Goal: Information Seeking & Learning: Learn about a topic

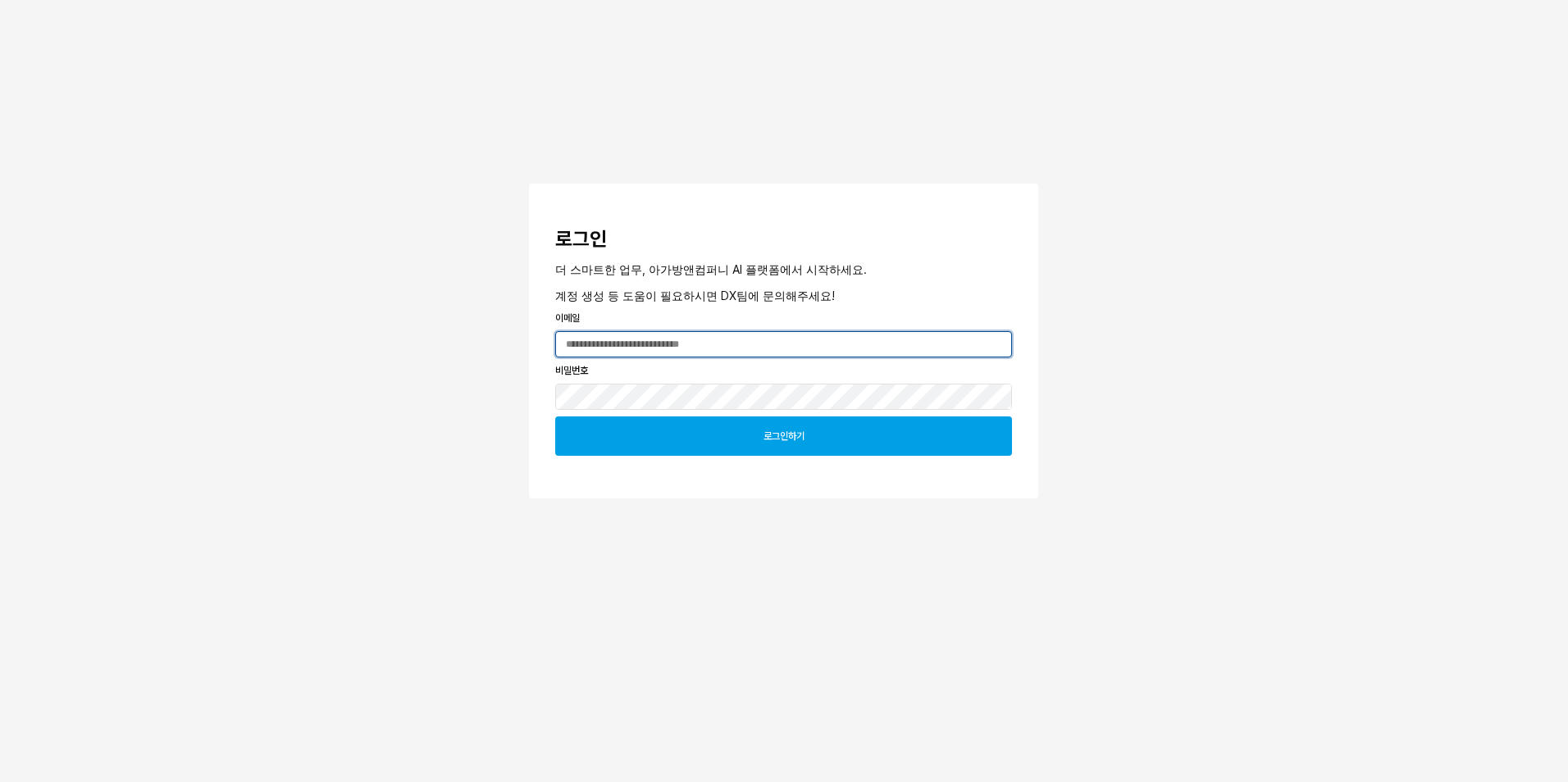
type input "**********"
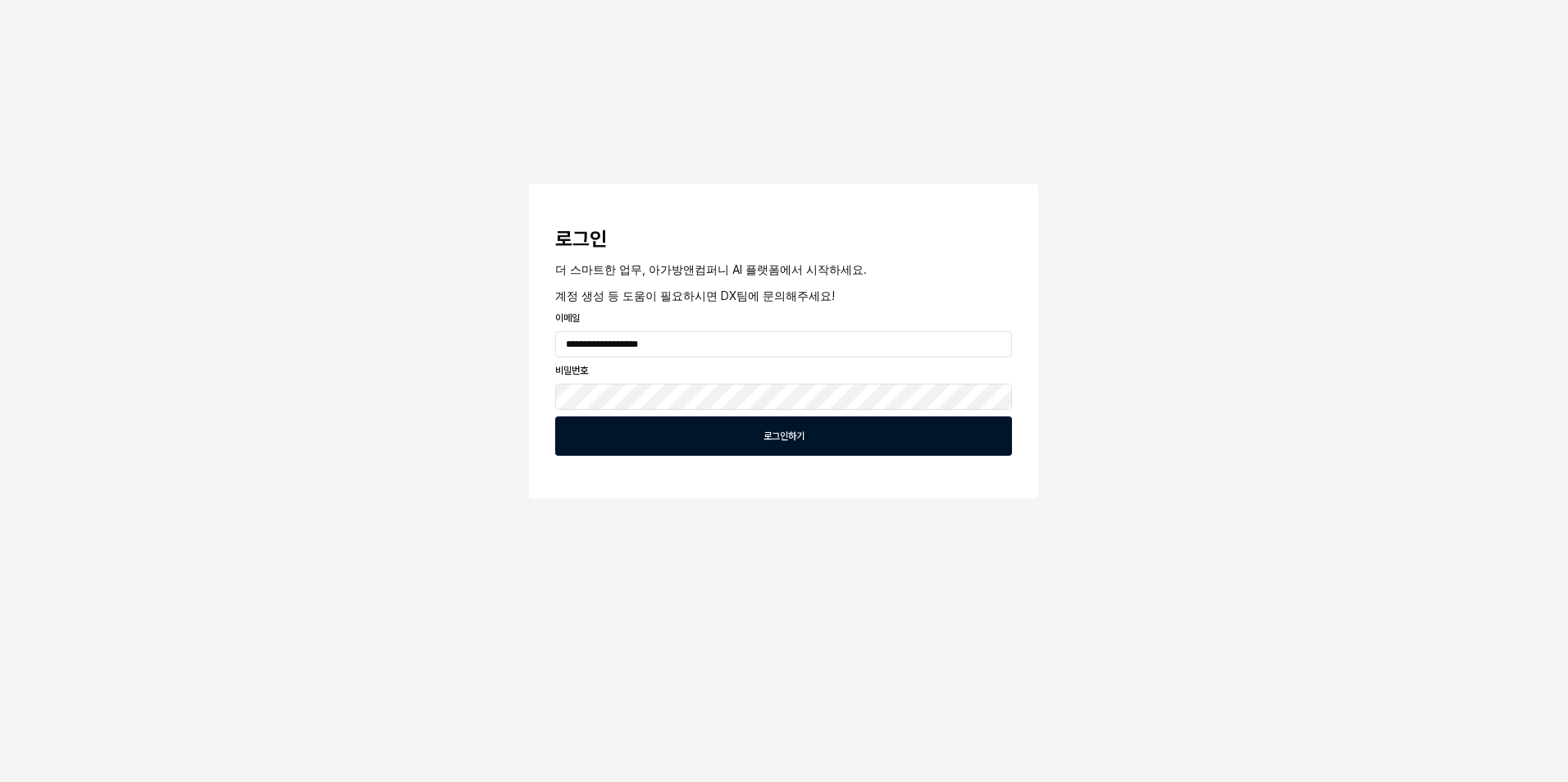
click at [1002, 445] on div "로그인하기" at bounding box center [783, 435] width 442 height 38
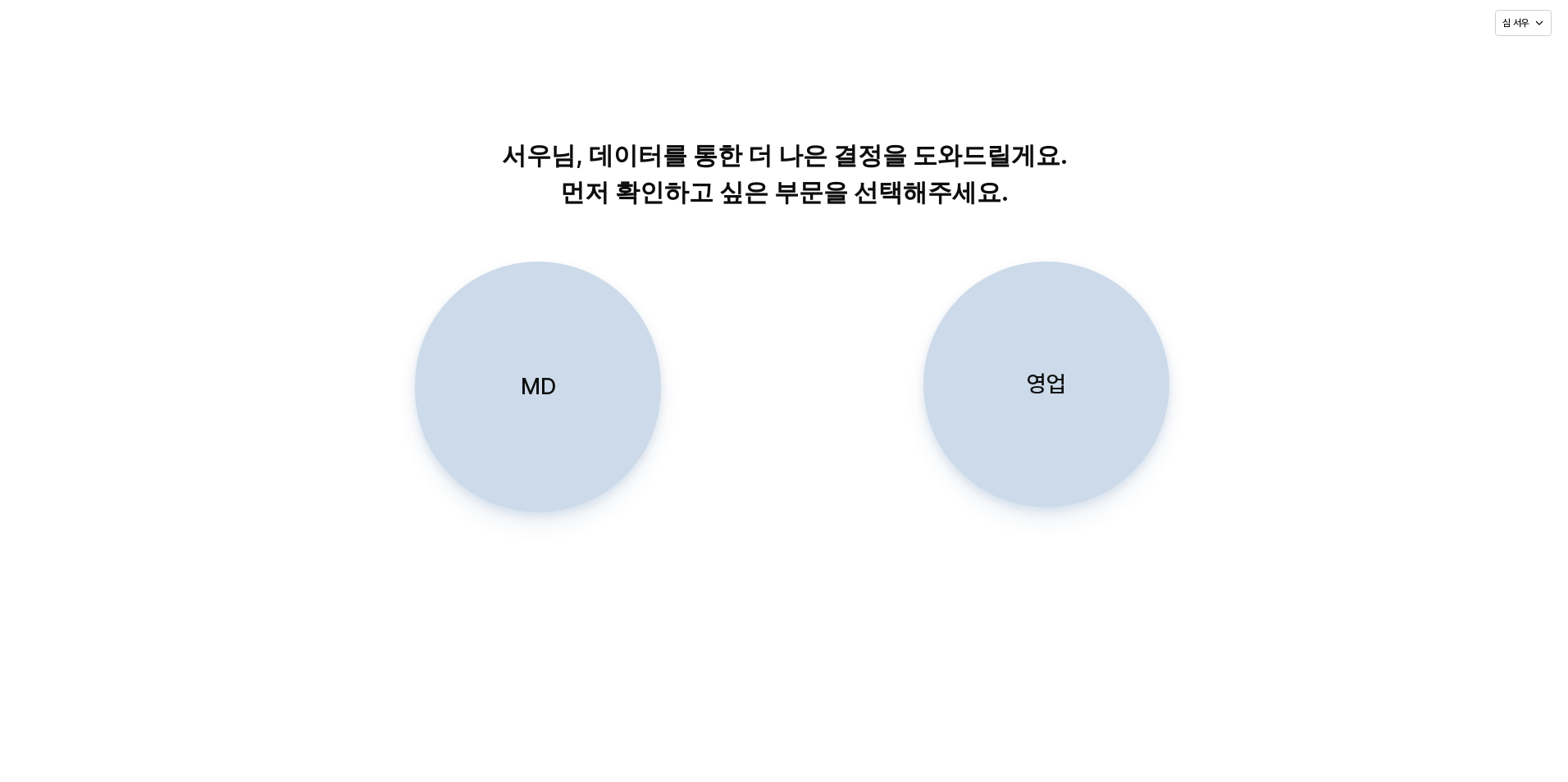
click at [556, 401] on div "MD" at bounding box center [537, 387] width 231 height 249
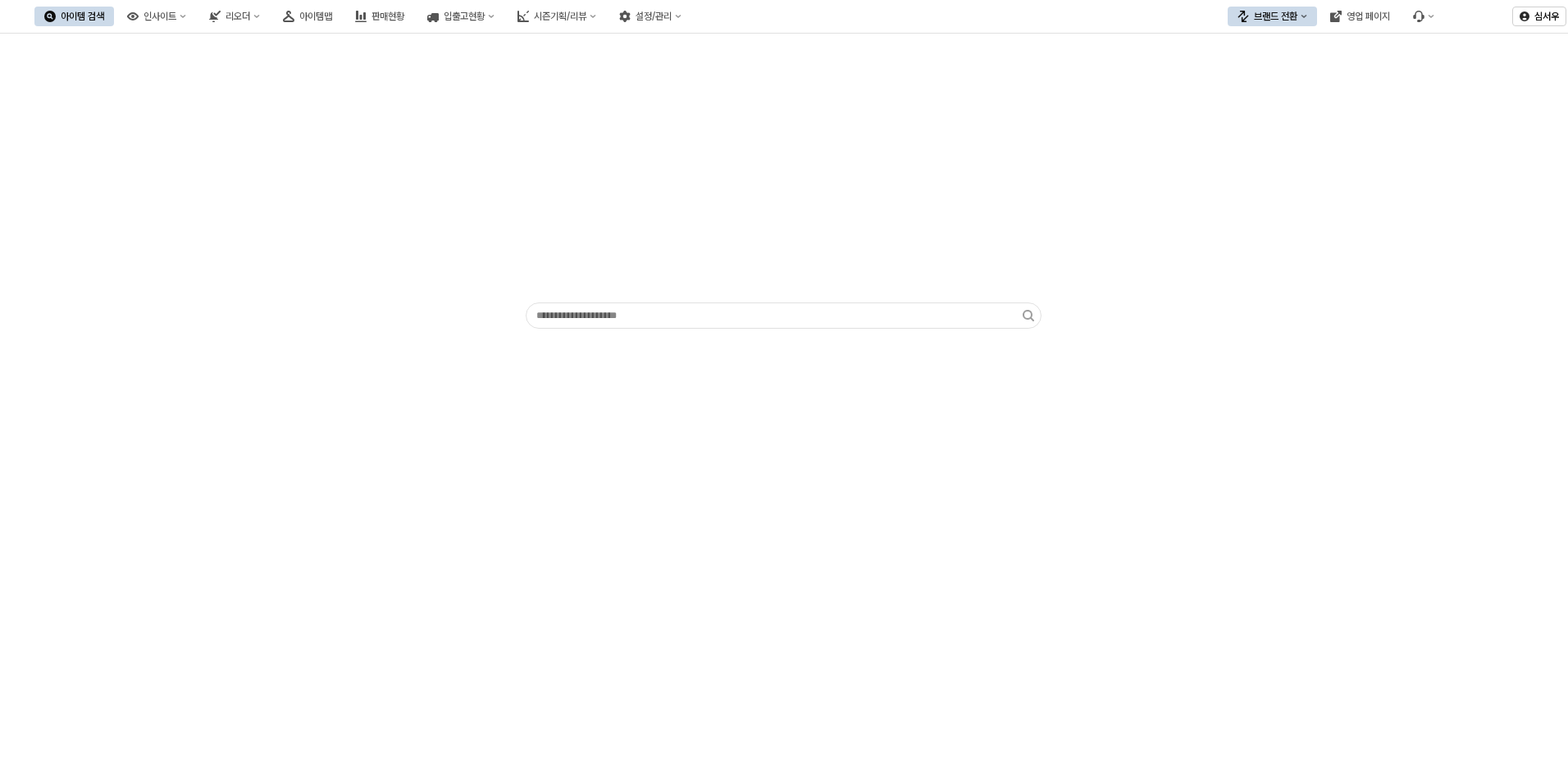
click at [114, 18] on button "아이템 검색" at bounding box center [74, 16] width 80 height 19
click at [139, 12] on icon "인사이트" at bounding box center [133, 16] width 11 height 11
click at [247, 42] on div "주간 Best &; Worst" at bounding box center [244, 47] width 87 height 13
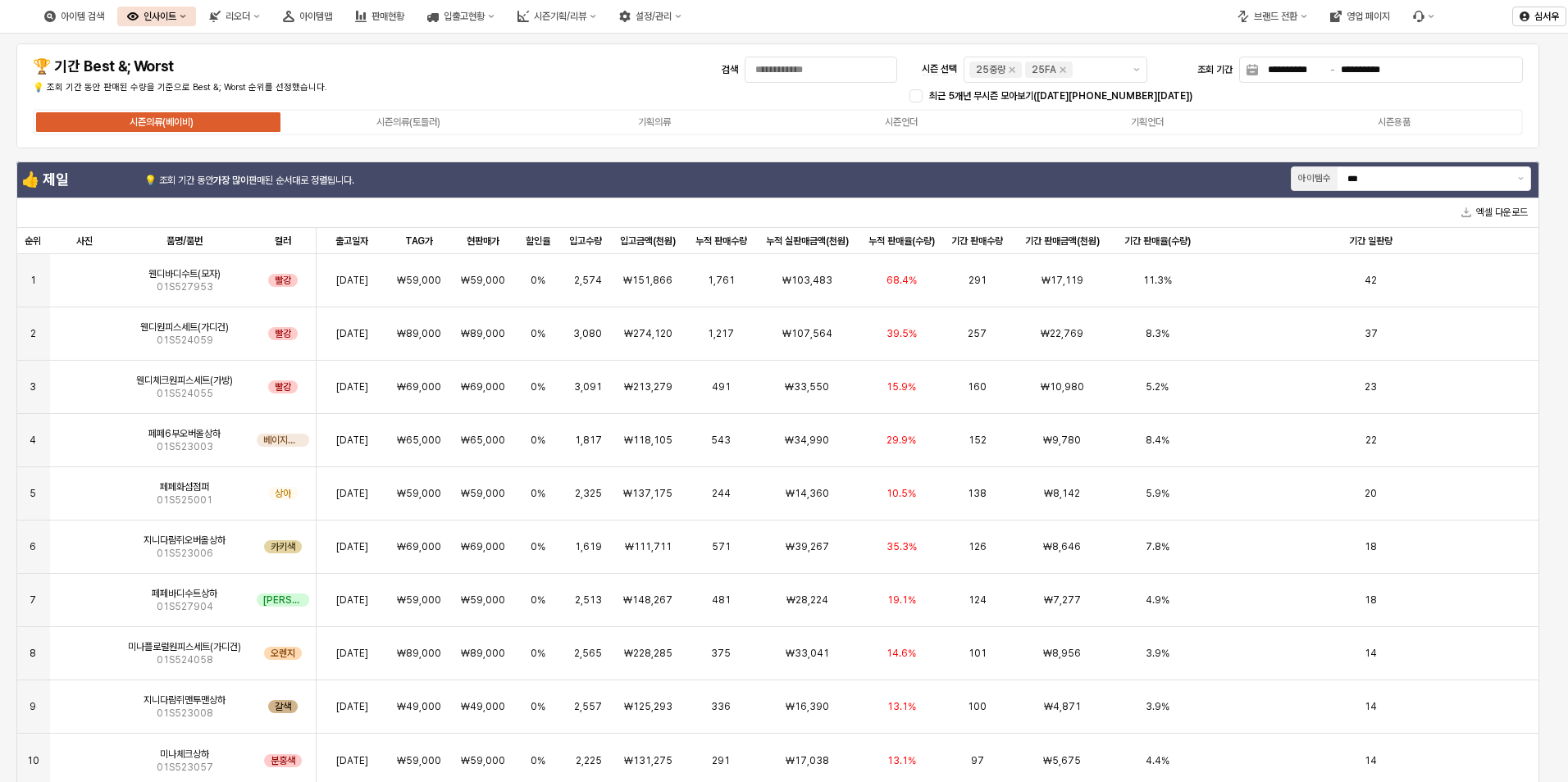
drag, startPoint x: 309, startPoint y: 169, endPoint x: 335, endPoint y: 168, distance: 26.0
click at [309, 169] on div "💡 조회 기간 동안 가장 많이 판매된 순서대로 정렬됩니다." at bounding box center [334, 176] width 380 height 26
click at [903, 248] on div "누적 판매율(수량) 누적 판매율(수량)" at bounding box center [902, 241] width 83 height 26
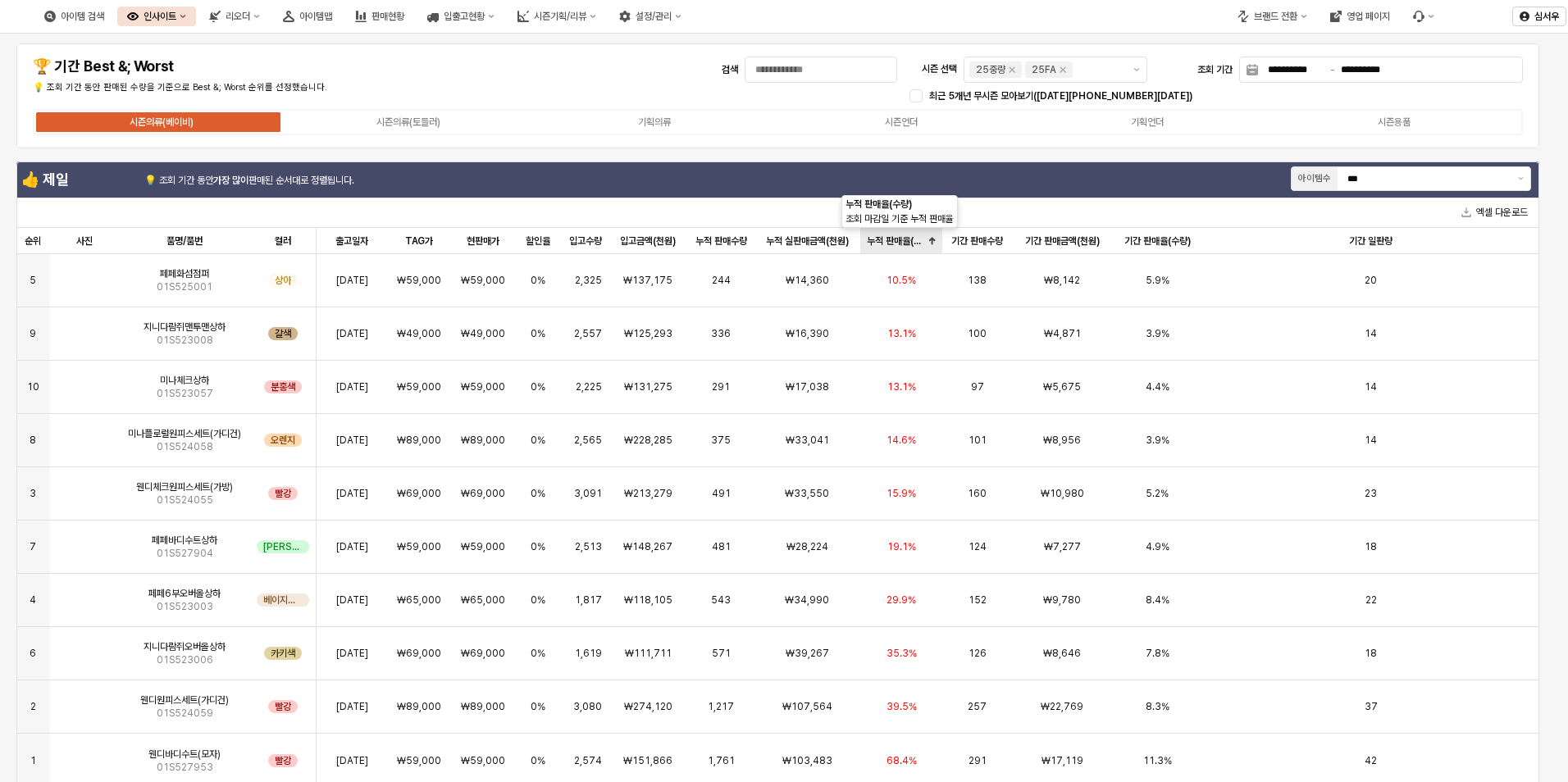
click at [903, 241] on div "누적 판매율(수량) 누적 판매율(수량)" at bounding box center [902, 241] width 83 height 26
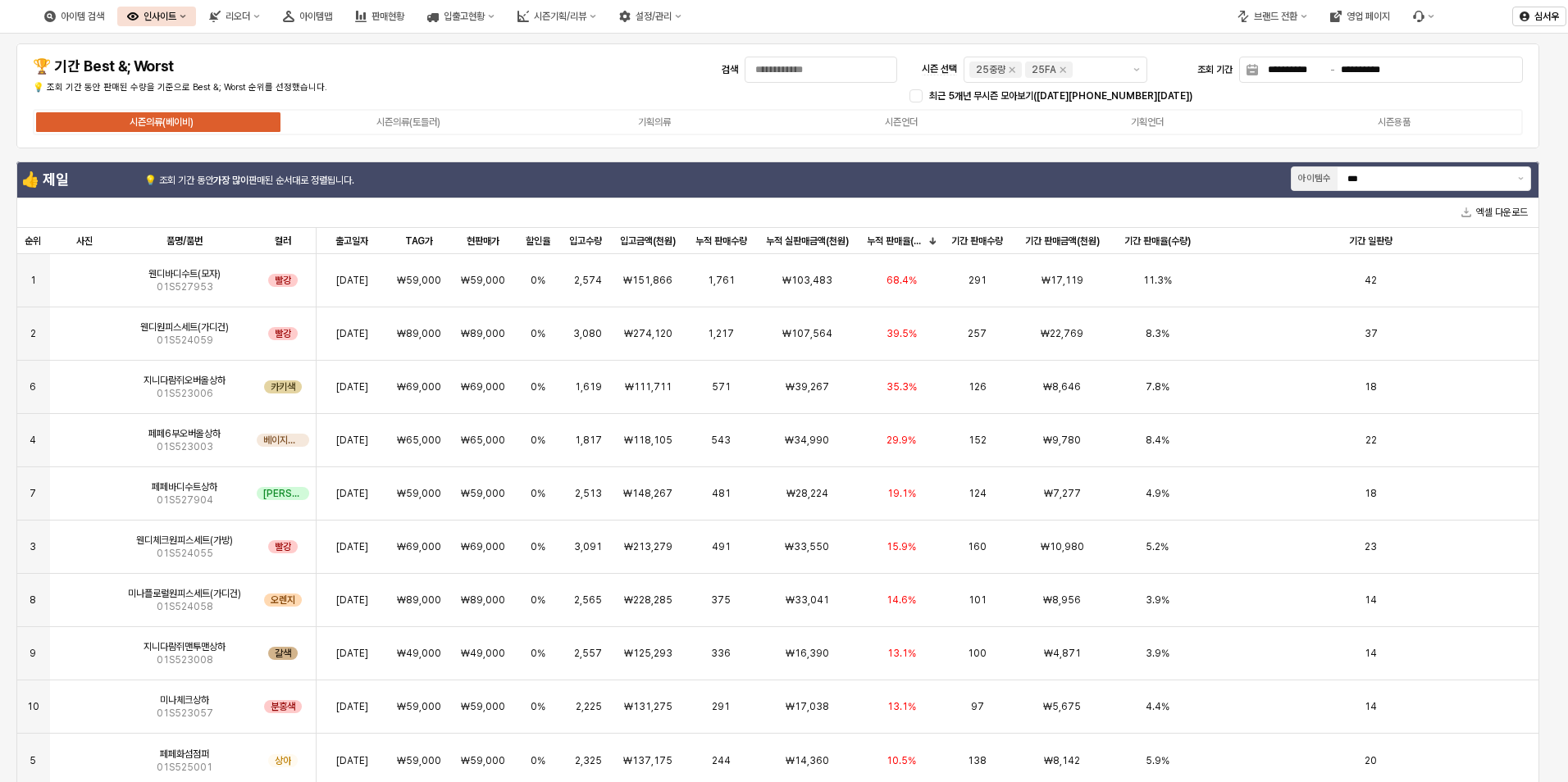
click at [385, 183] on p "💡 조회 기간 동안 가장 많이 판매된 순서대로 정렬됩니다." at bounding box center [330, 180] width 373 height 15
click at [382, 113] on div "시즌의류(베이비) 시즌의류(토들러) 기획의류 시즌언더 기획언더 시즌용품" at bounding box center [777, 122] width 1490 height 26
click at [380, 118] on div "시즌의류(토들러)" at bounding box center [408, 122] width 64 height 11
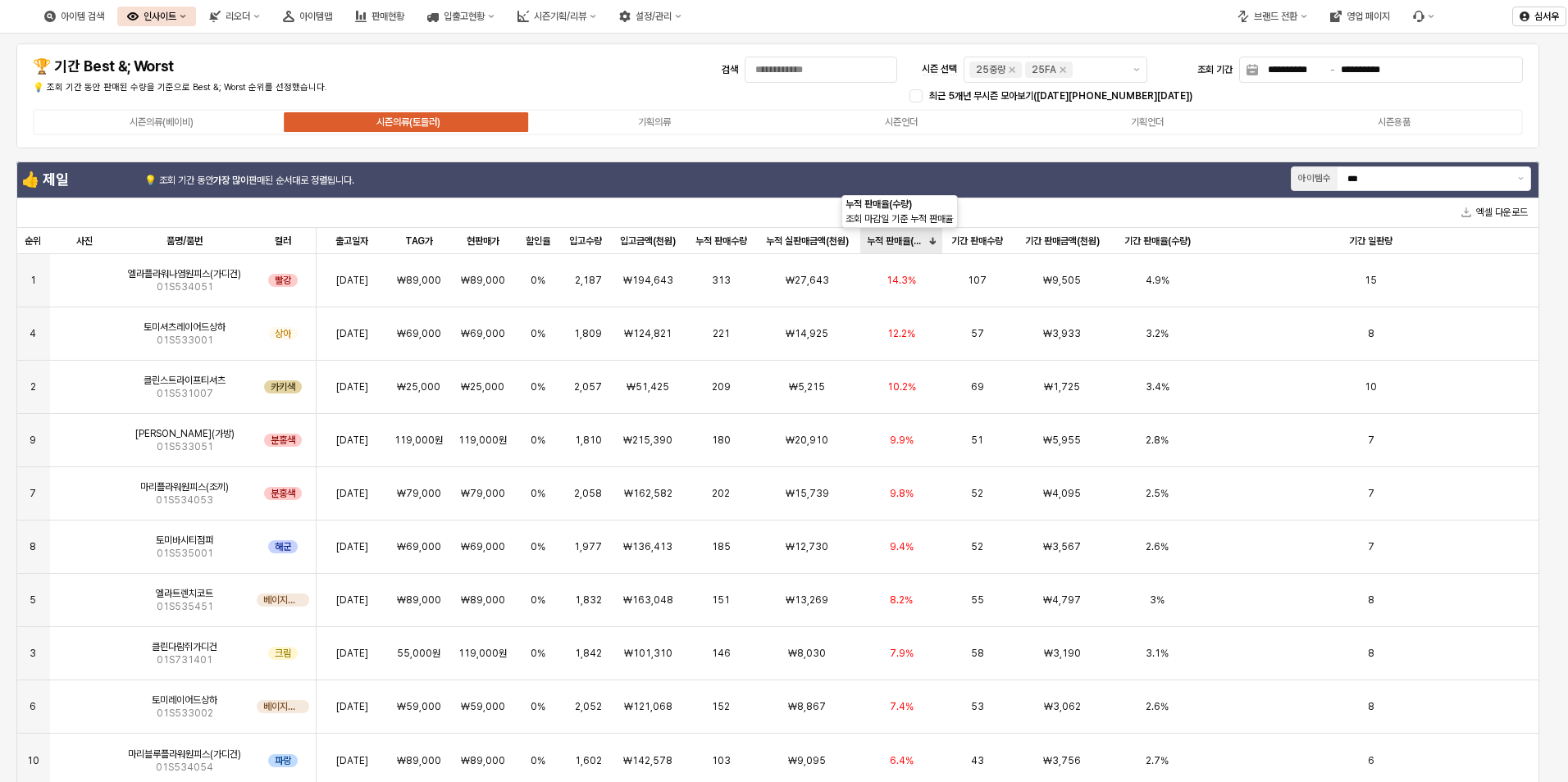
click at [886, 243] on div "누적 판매율(수량) 누적 판매율(수량)" at bounding box center [902, 241] width 83 height 26
click at [896, 238] on div "누적 판매율(수량) 누적 판매율(수량)" at bounding box center [902, 241] width 83 height 26
click at [84, 274] on img "앱 프레임" at bounding box center [84, 274] width 0 height 0
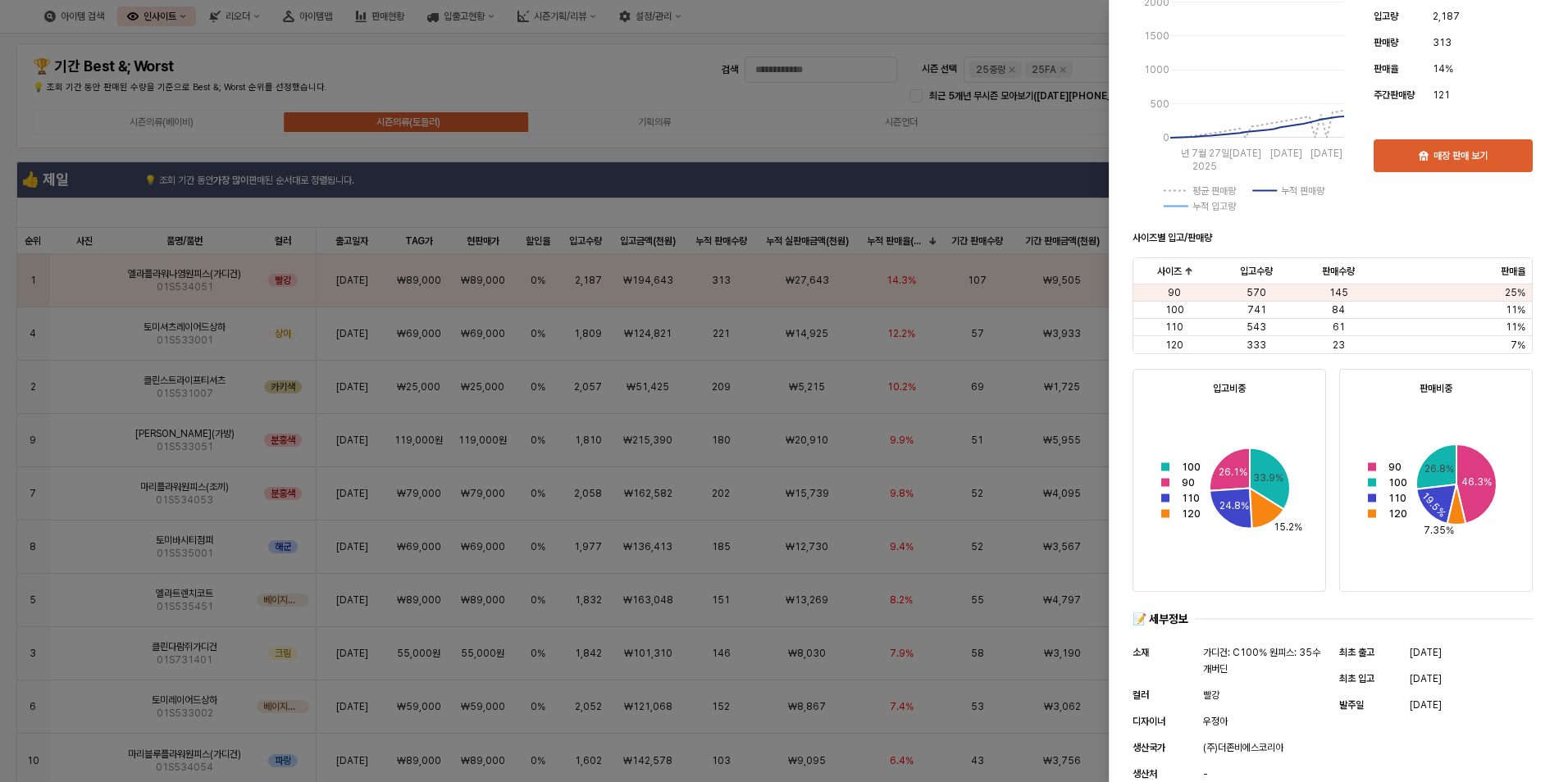
scroll to position [559, 0]
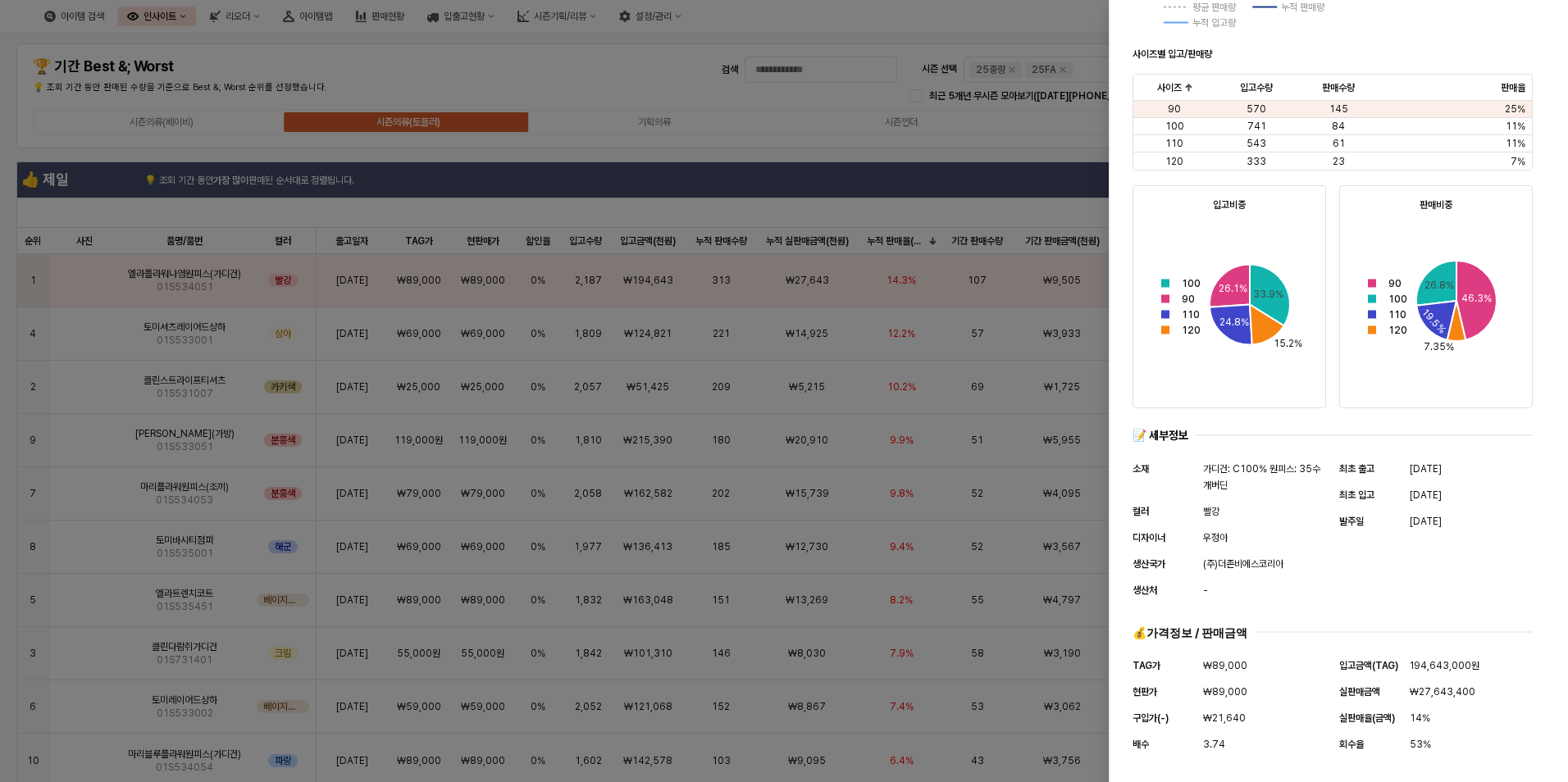
click at [848, 178] on div at bounding box center [784, 391] width 1568 height 782
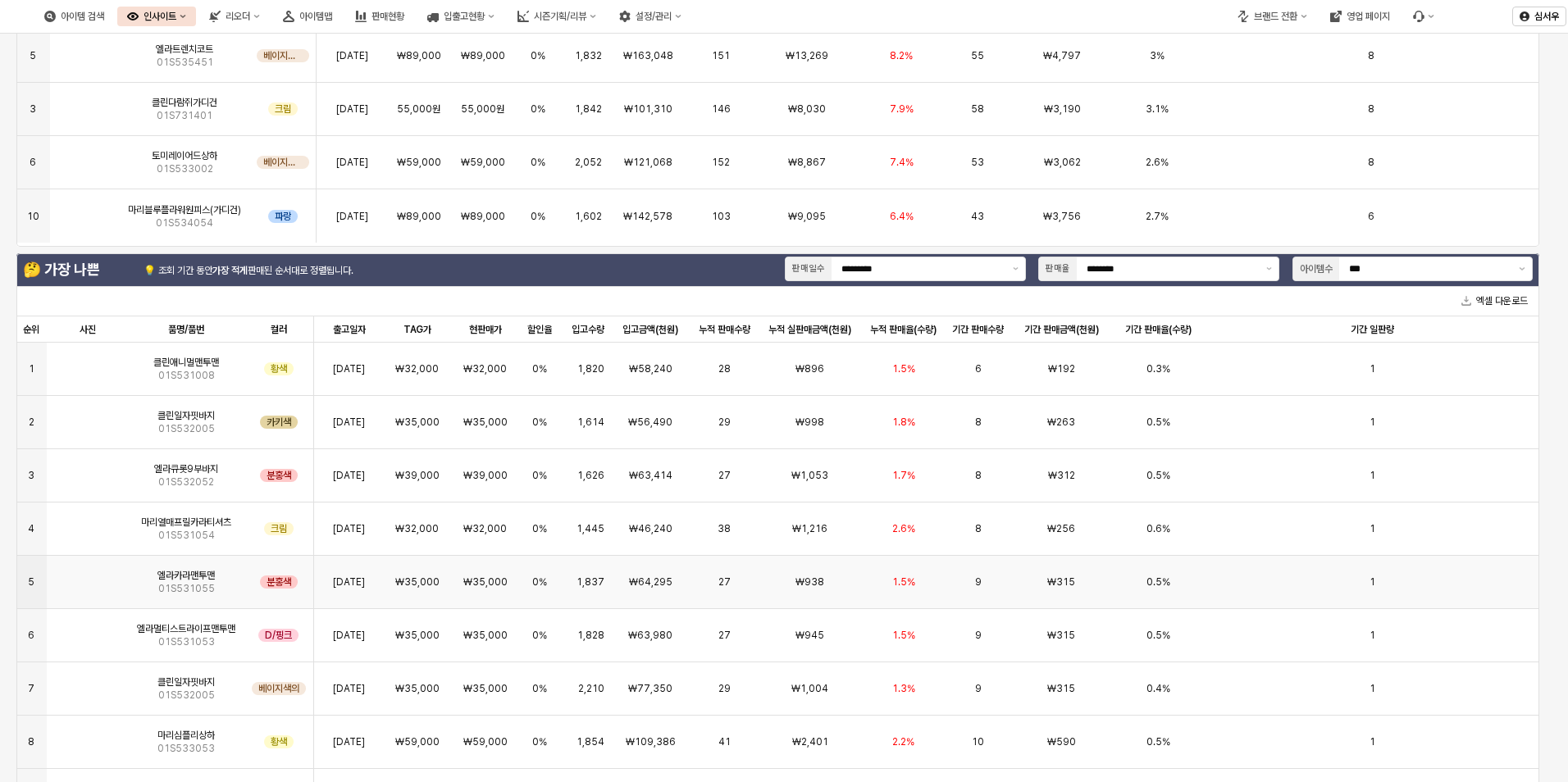
scroll to position [574, 0]
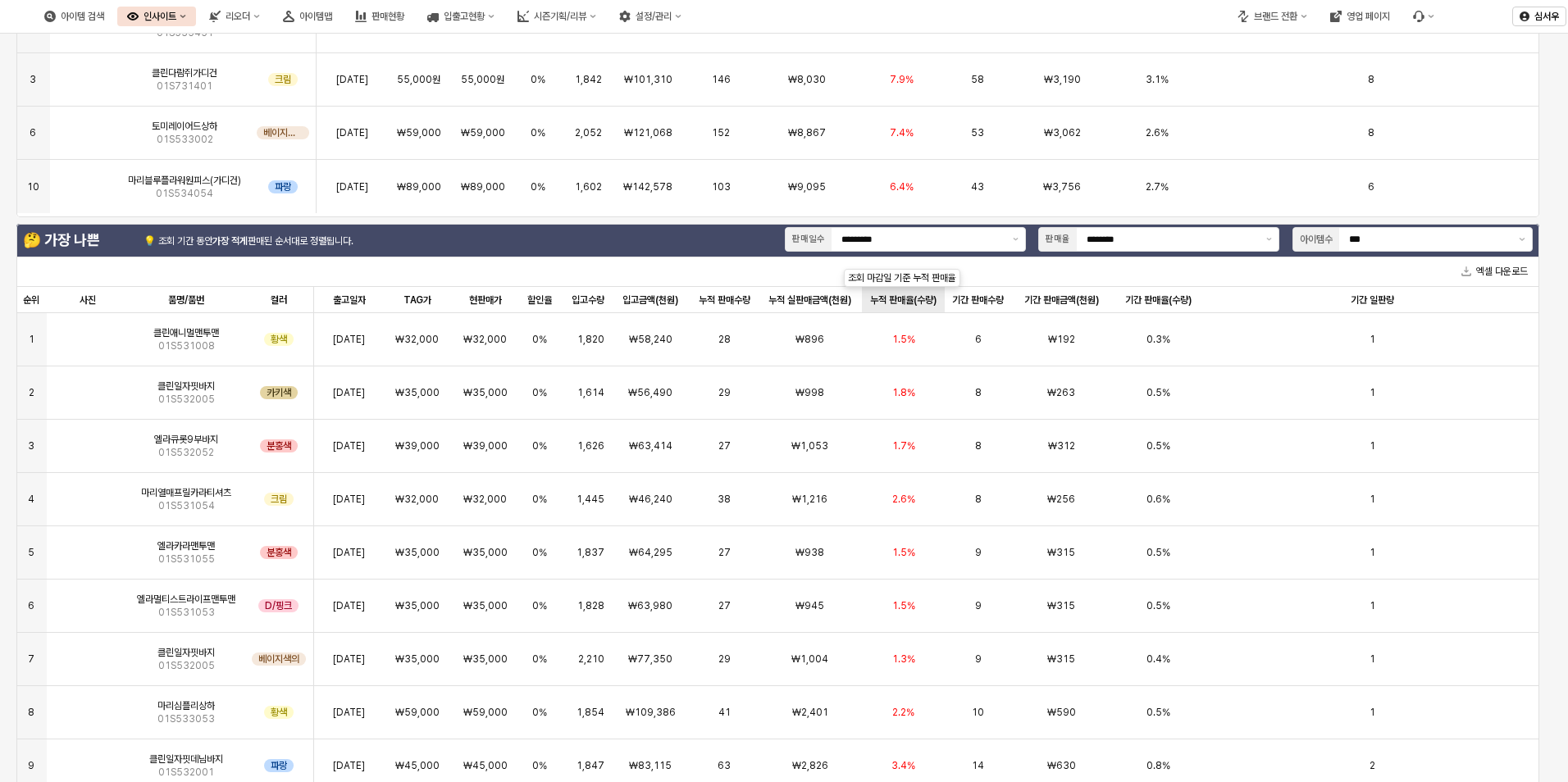
click at [892, 305] on div "누적 판매율(수량) 누적 판매율(수량)" at bounding box center [903, 300] width 83 height 26
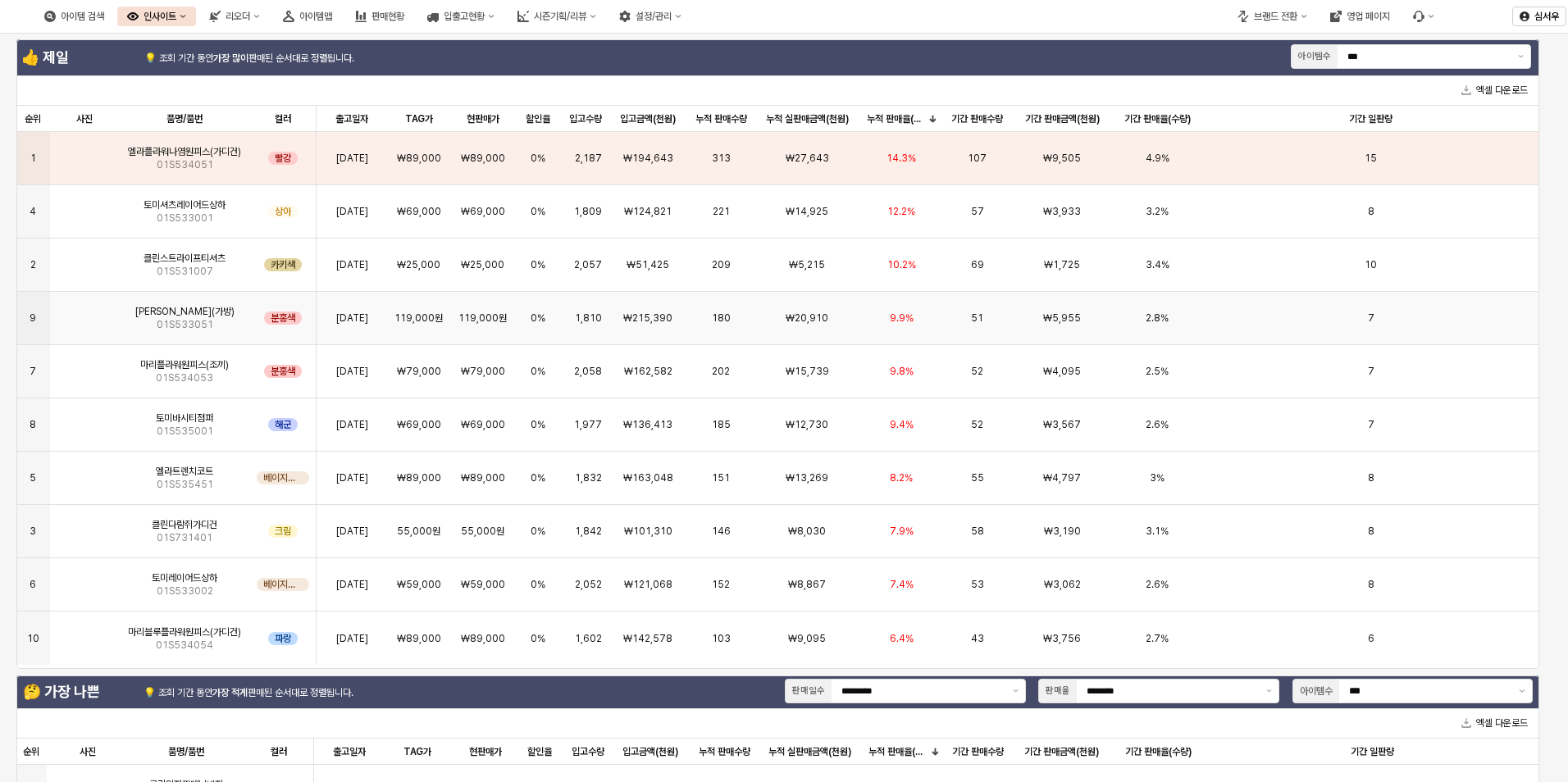
scroll to position [0, 0]
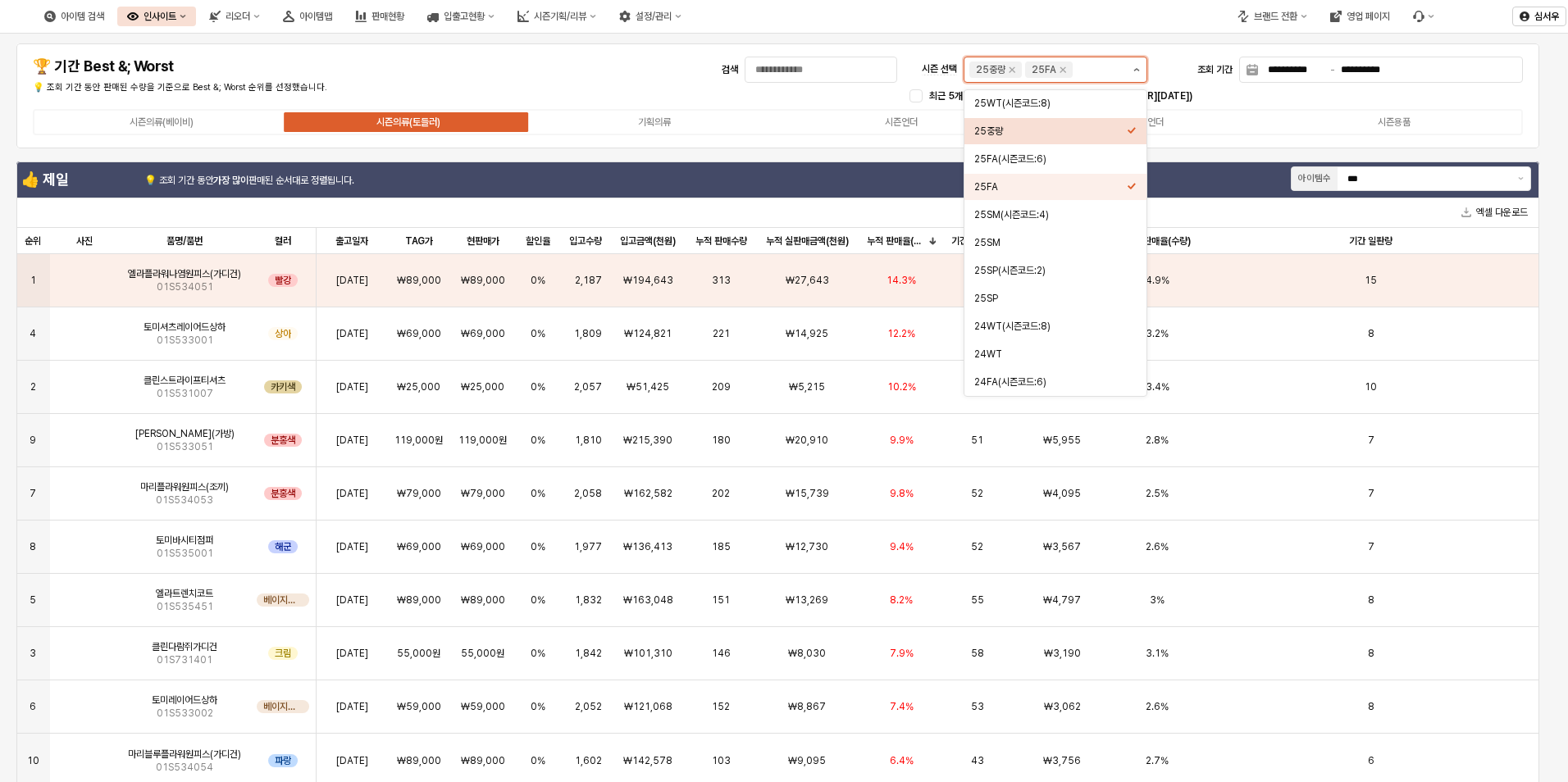
click at [1139, 68] on icon "제안 사항 표시" at bounding box center [1136, 70] width 6 height 4
click at [1032, 213] on div "25SM(시즌코드:4)" at bounding box center [1051, 214] width 153 height 13
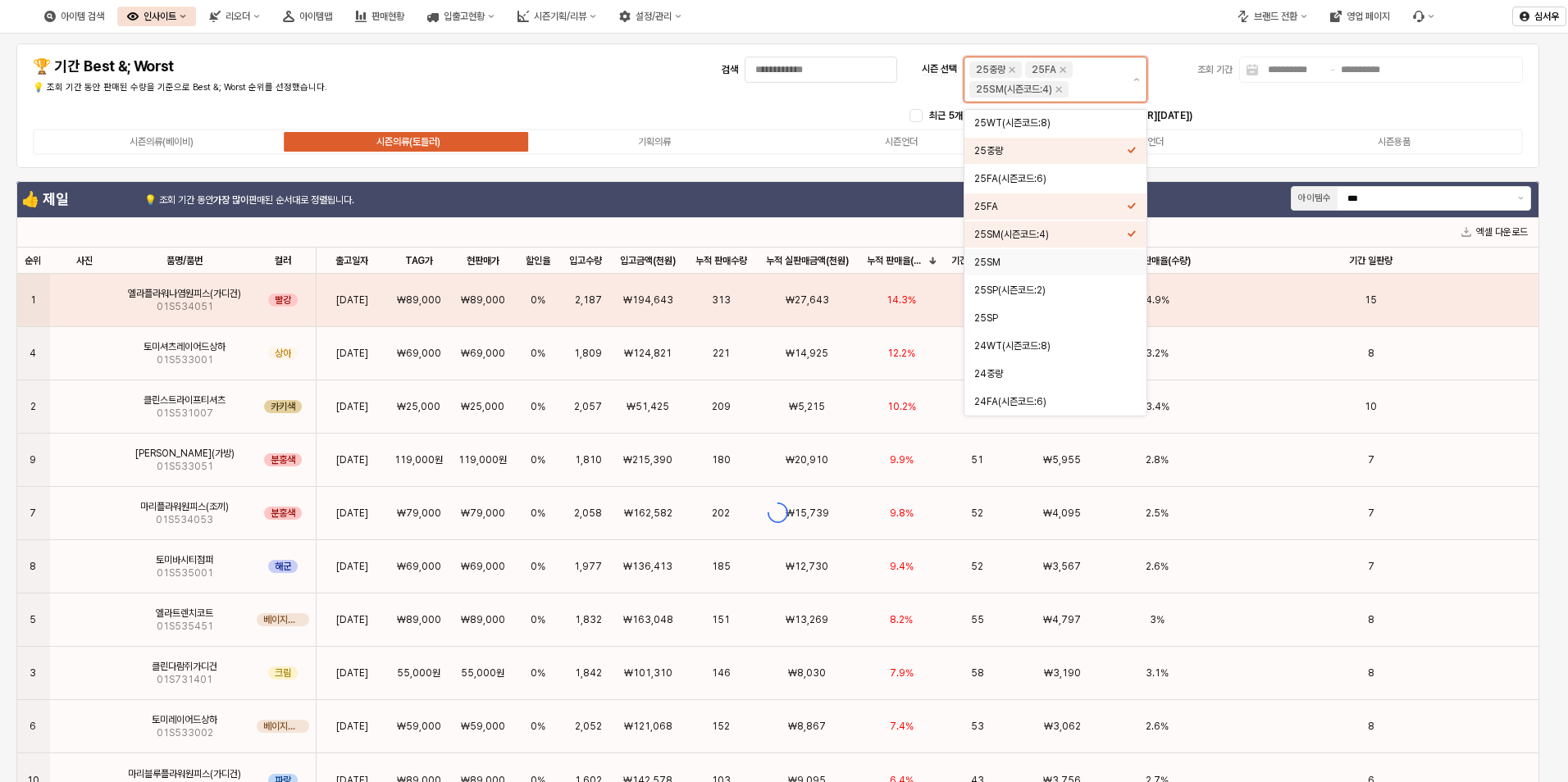
click at [999, 262] on div "25SM" at bounding box center [1051, 262] width 153 height 13
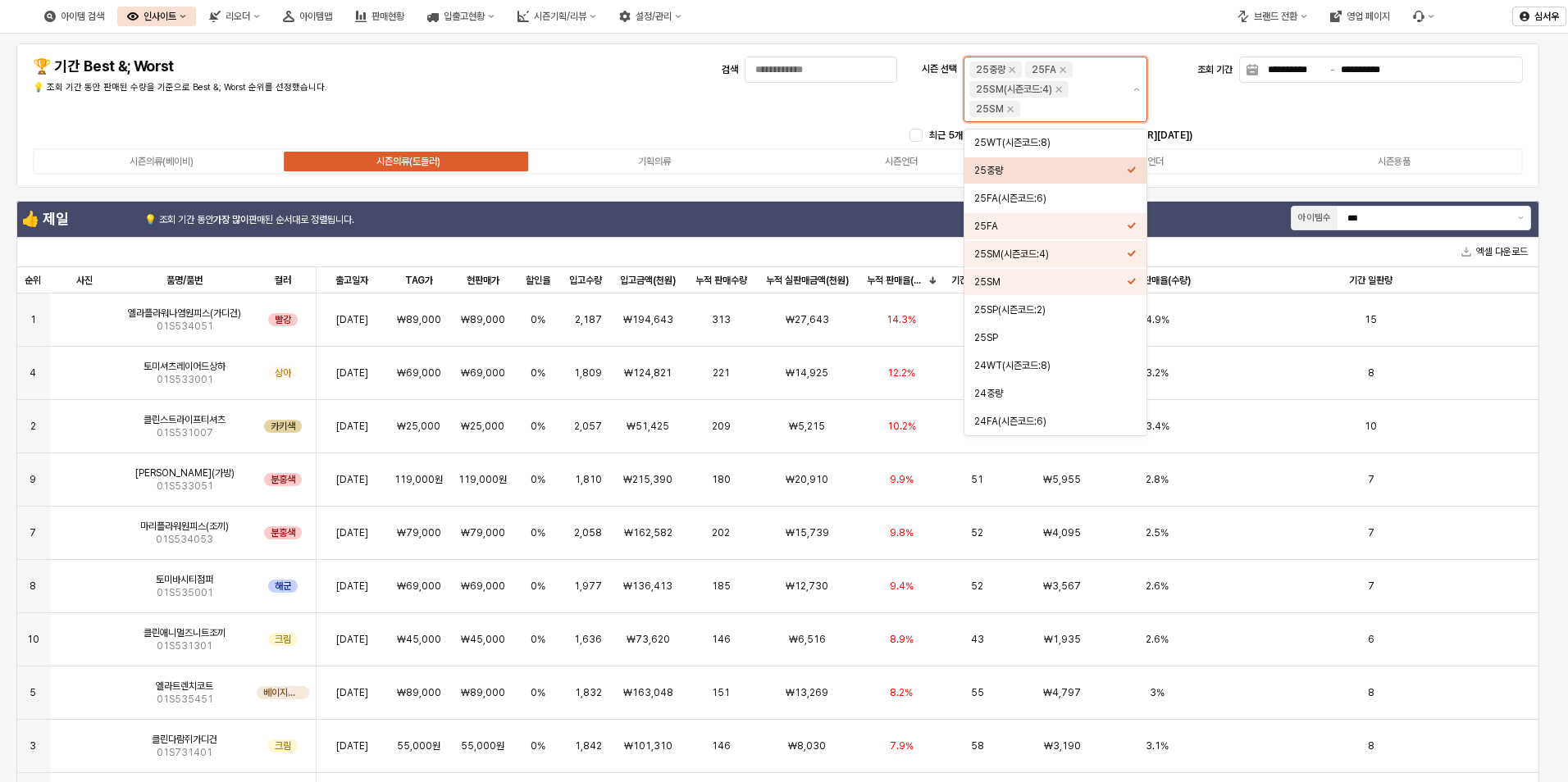
click at [1122, 176] on div "25중량" at bounding box center [1051, 170] width 153 height 13
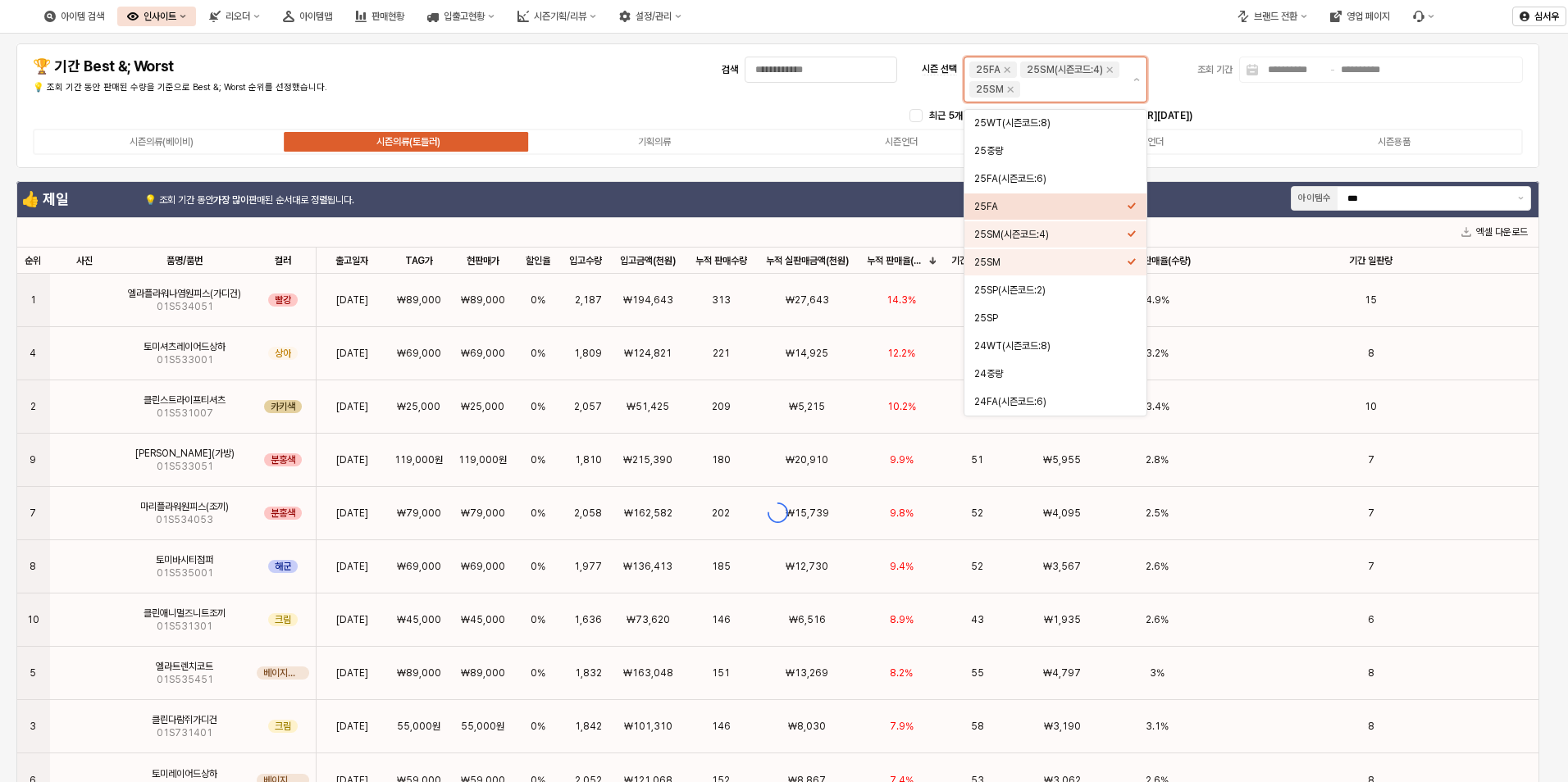
click at [1068, 209] on div "25FA" at bounding box center [1051, 206] width 153 height 13
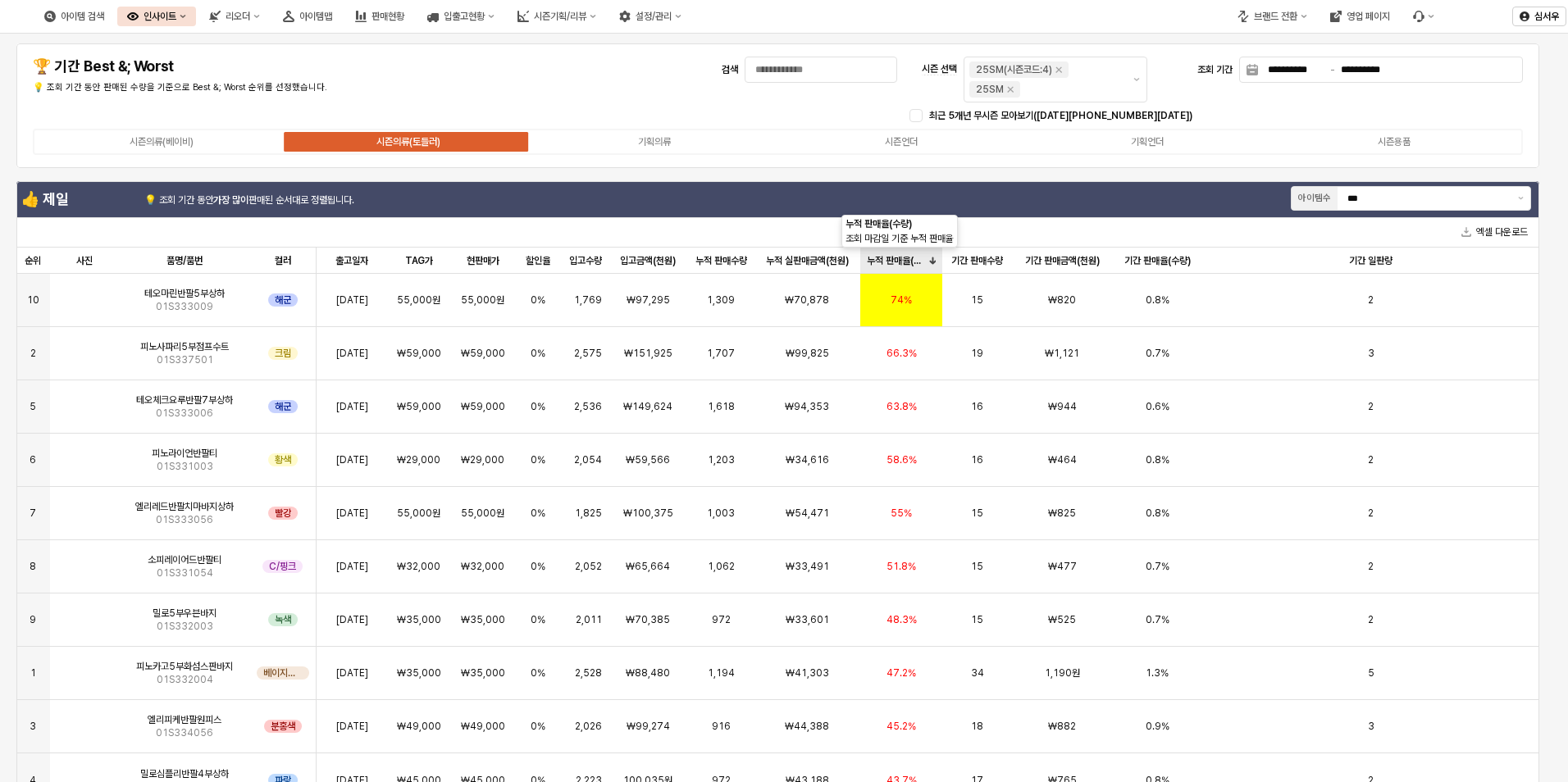
click at [917, 264] on div "누적 판매율(수량) 누적 판매율(수량)" at bounding box center [902, 261] width 83 height 26
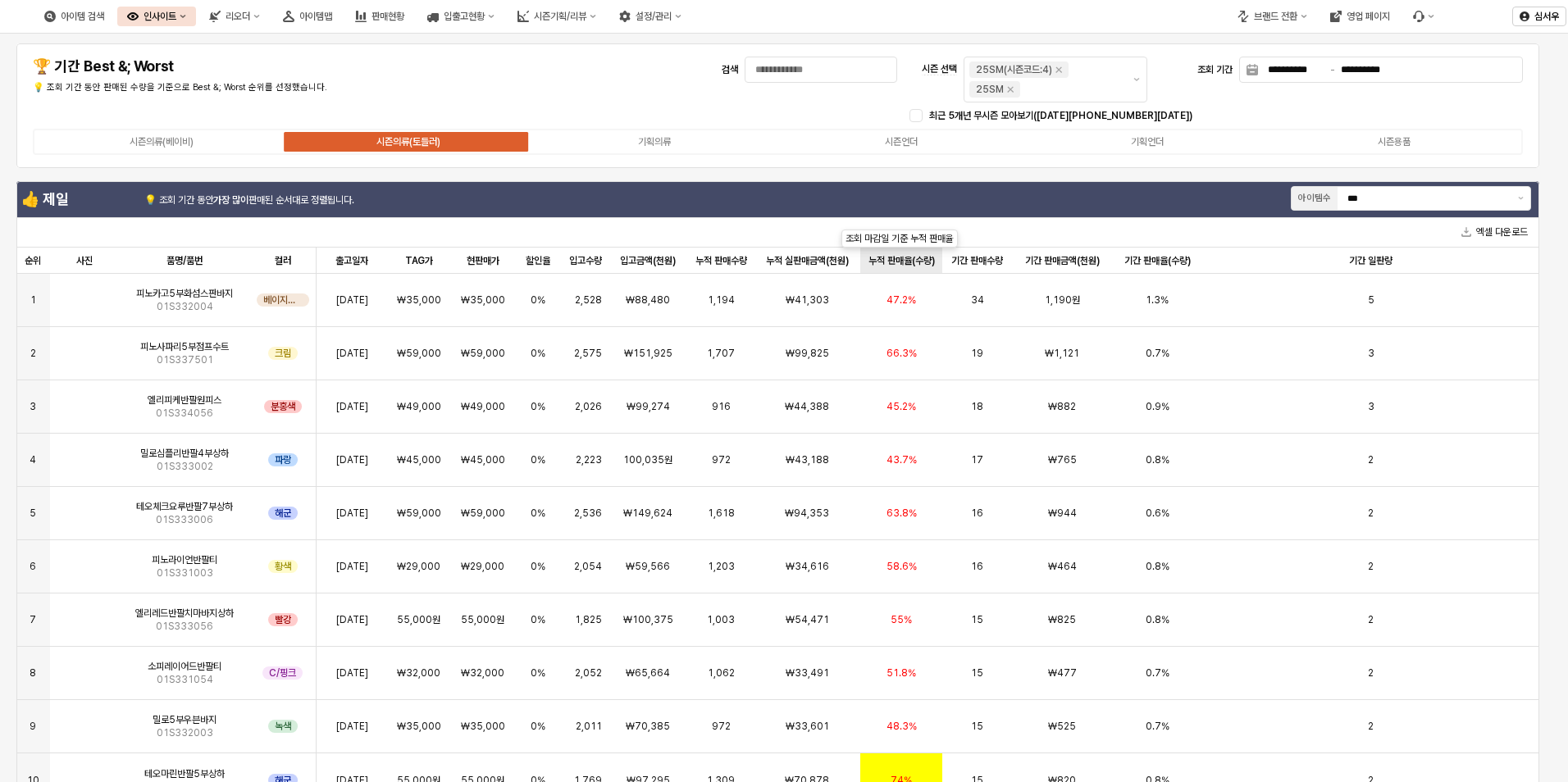
click at [915, 262] on div "누적 판매율(수량) 누적 판매율(수량)" at bounding box center [902, 261] width 83 height 26
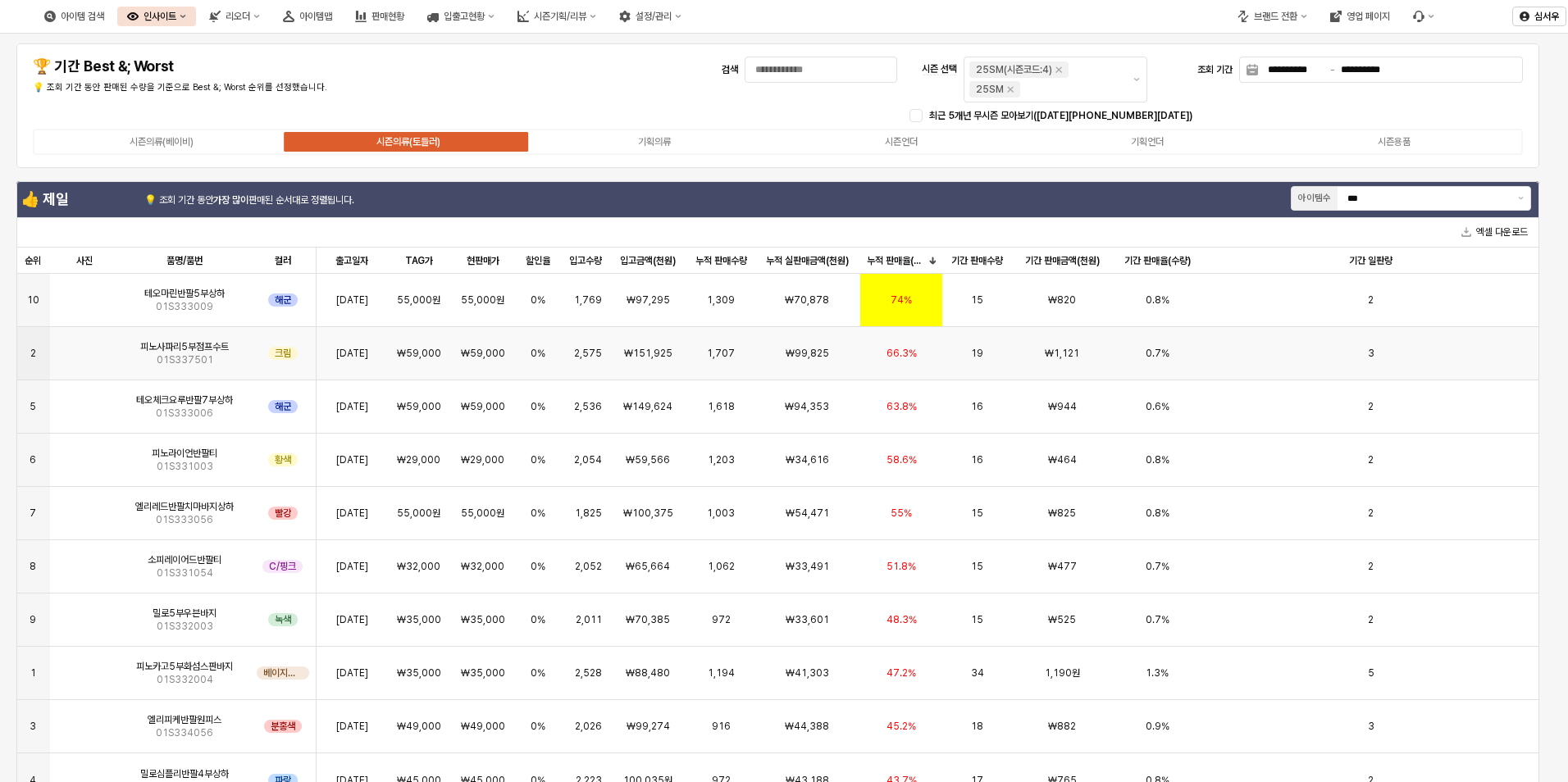
click at [84, 347] on img "앱 프레임" at bounding box center [84, 347] width 0 height 0
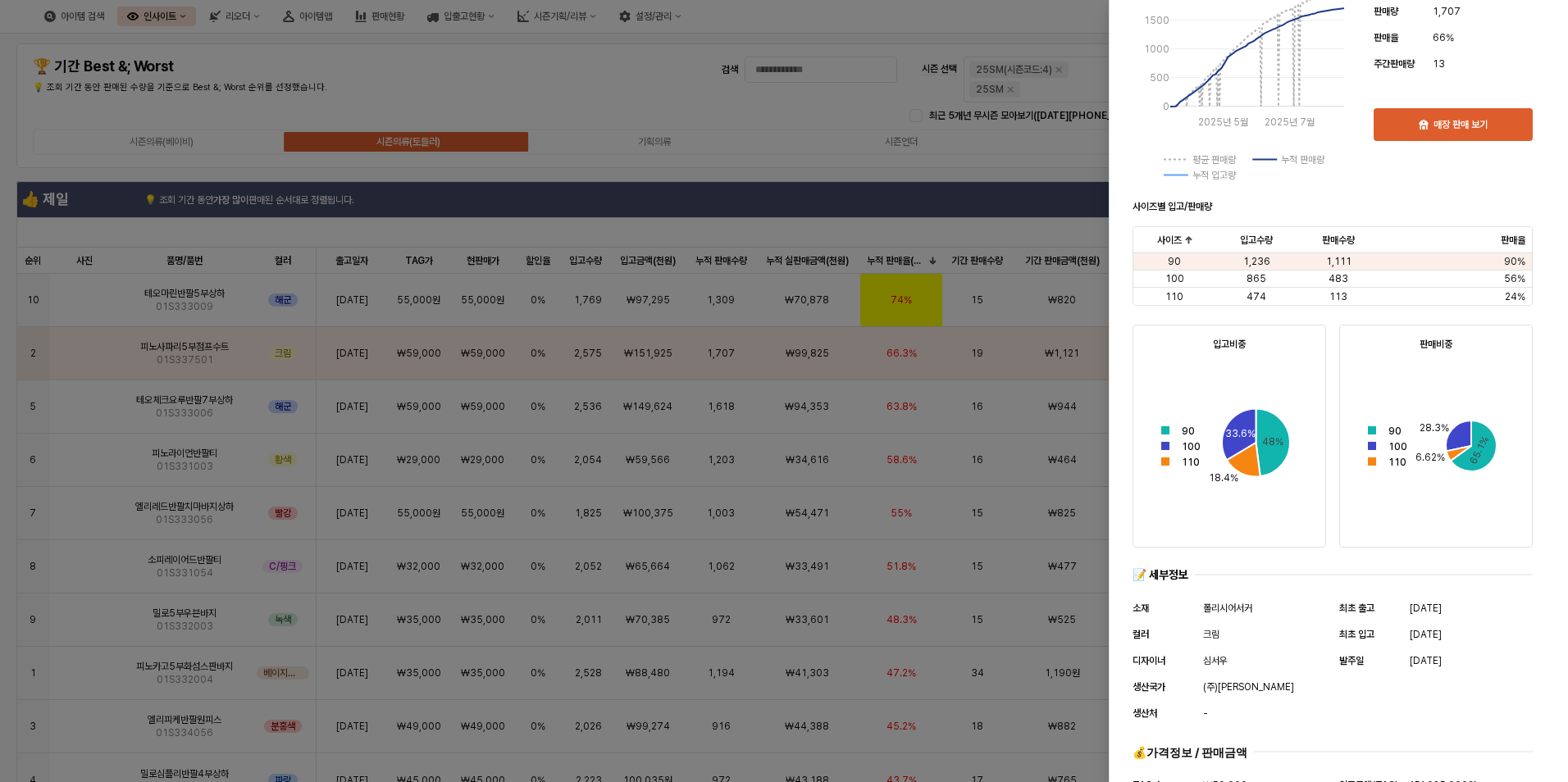
scroll to position [527, 0]
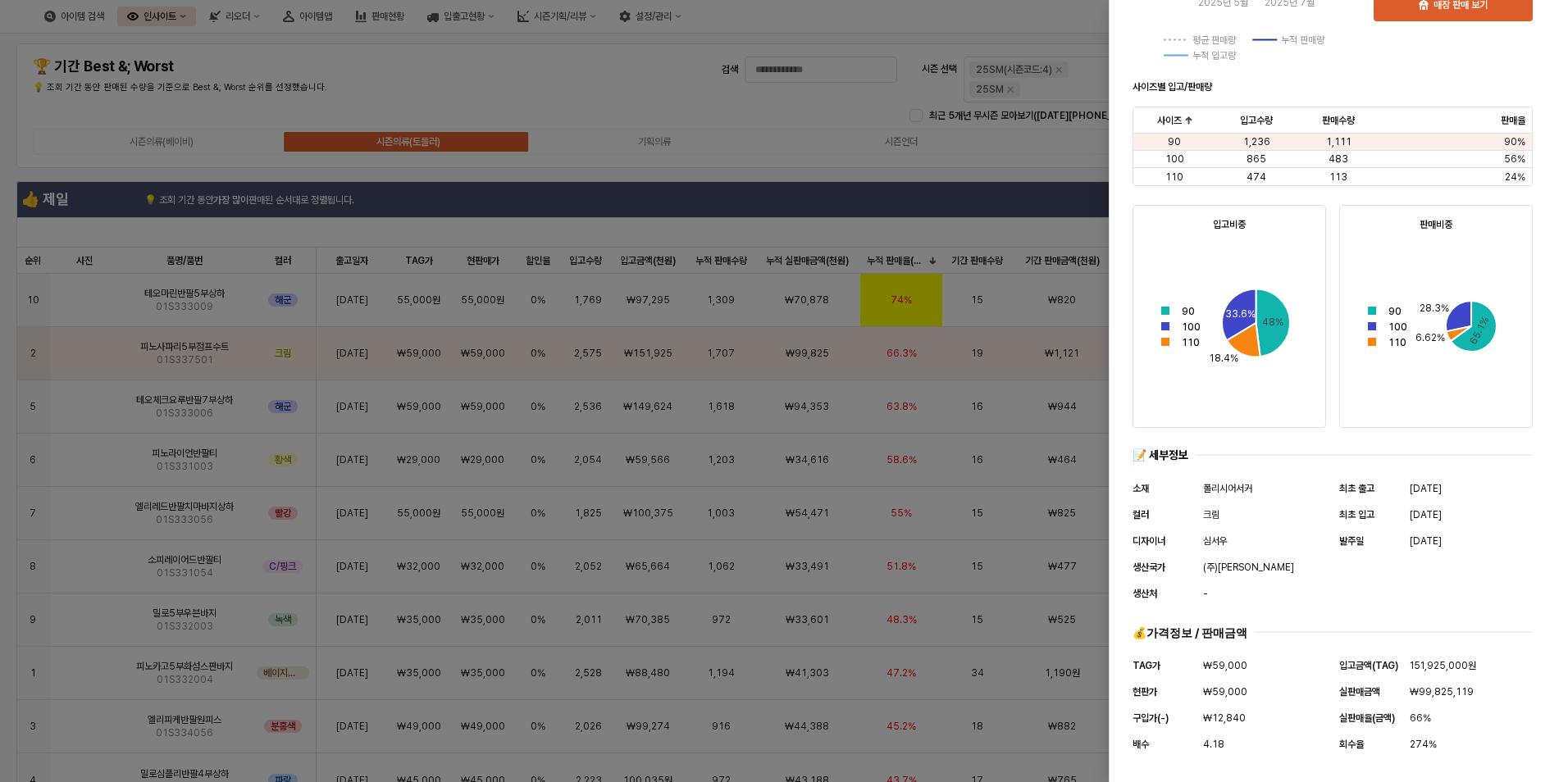
click at [882, 226] on div at bounding box center [784, 391] width 1568 height 782
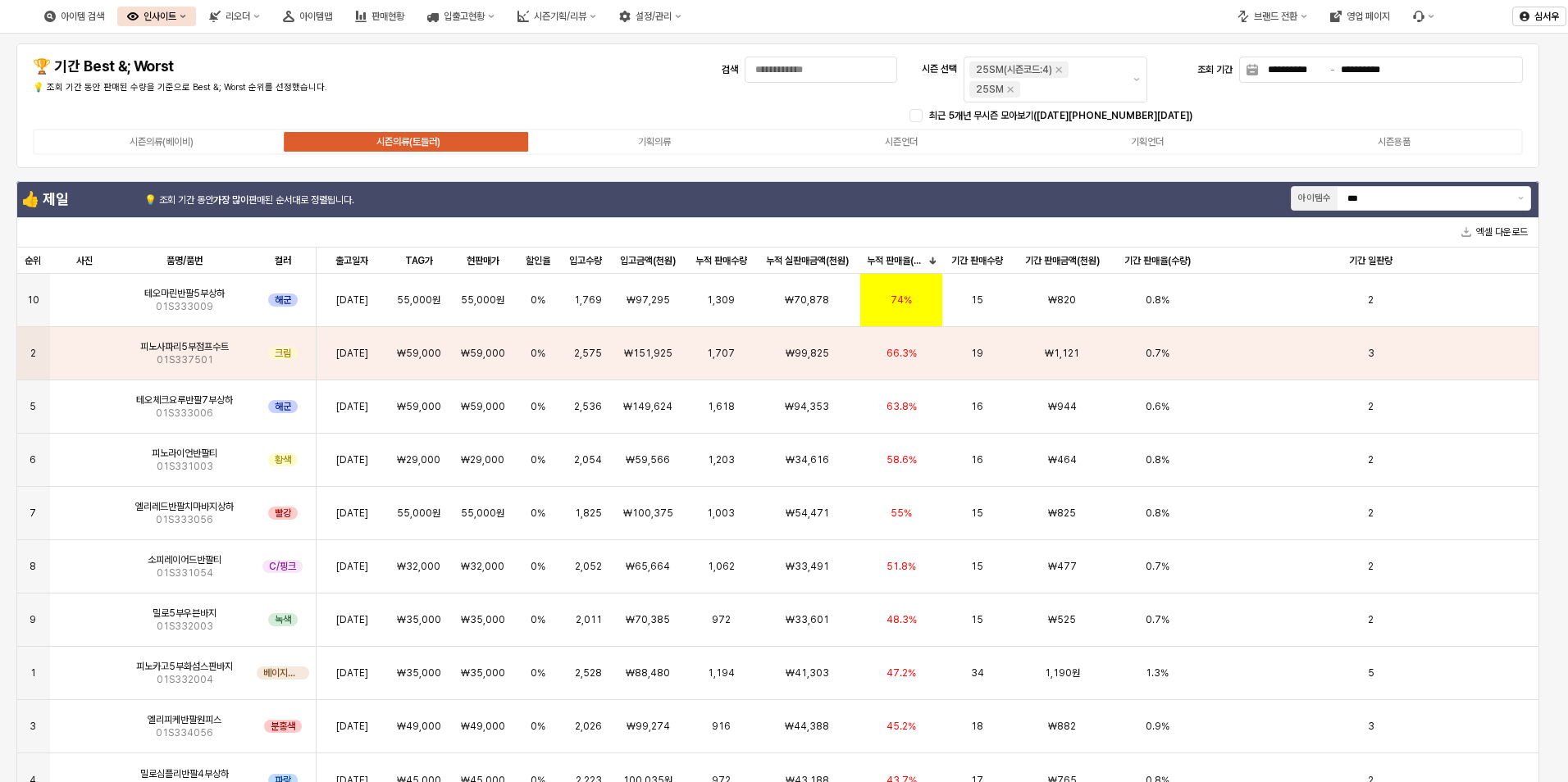
scroll to position [491, 0]
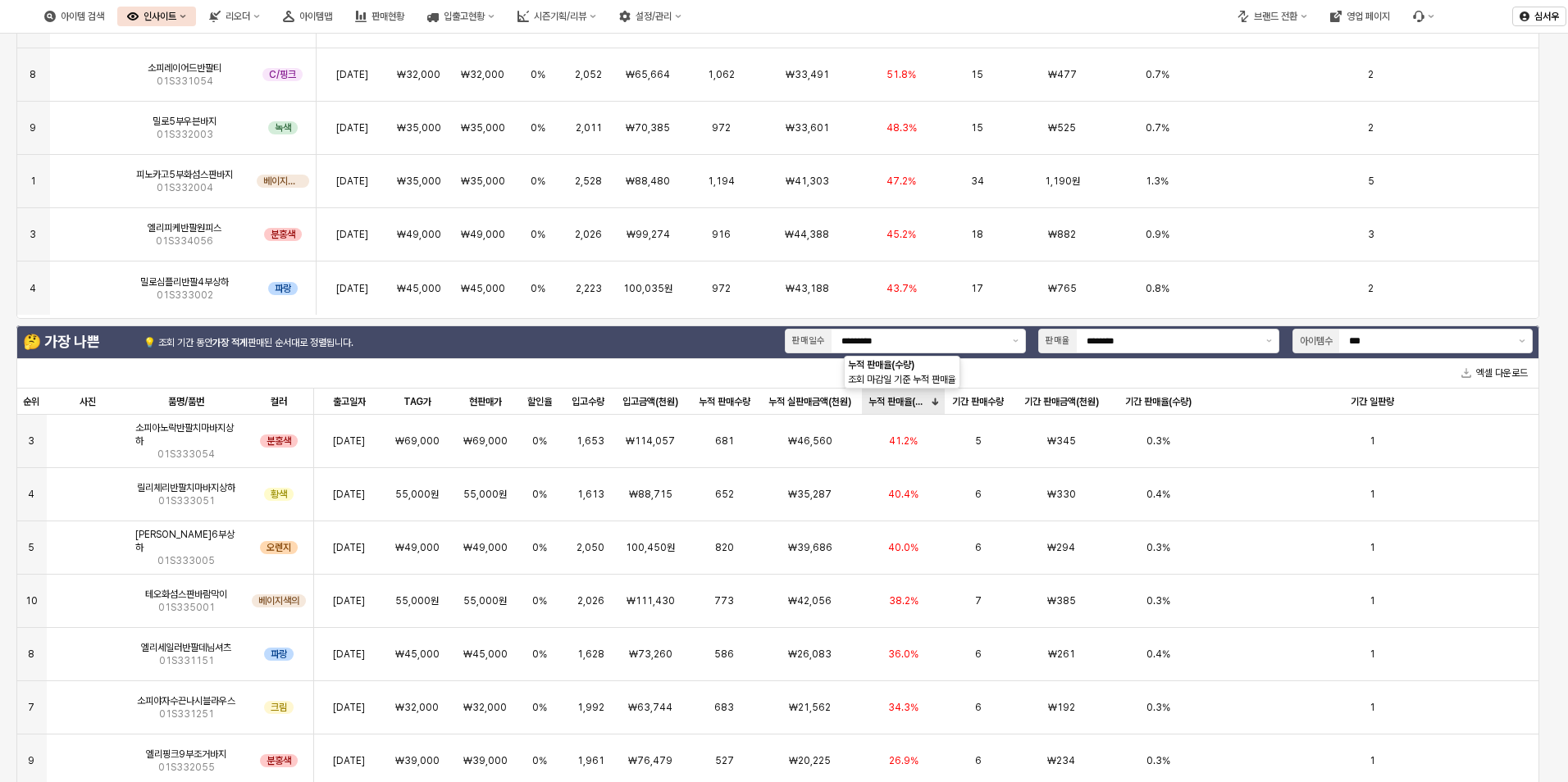
click at [912, 404] on div "누적 판매율(수량) 누적 판매율(수량)" at bounding box center [903, 402] width 83 height 26
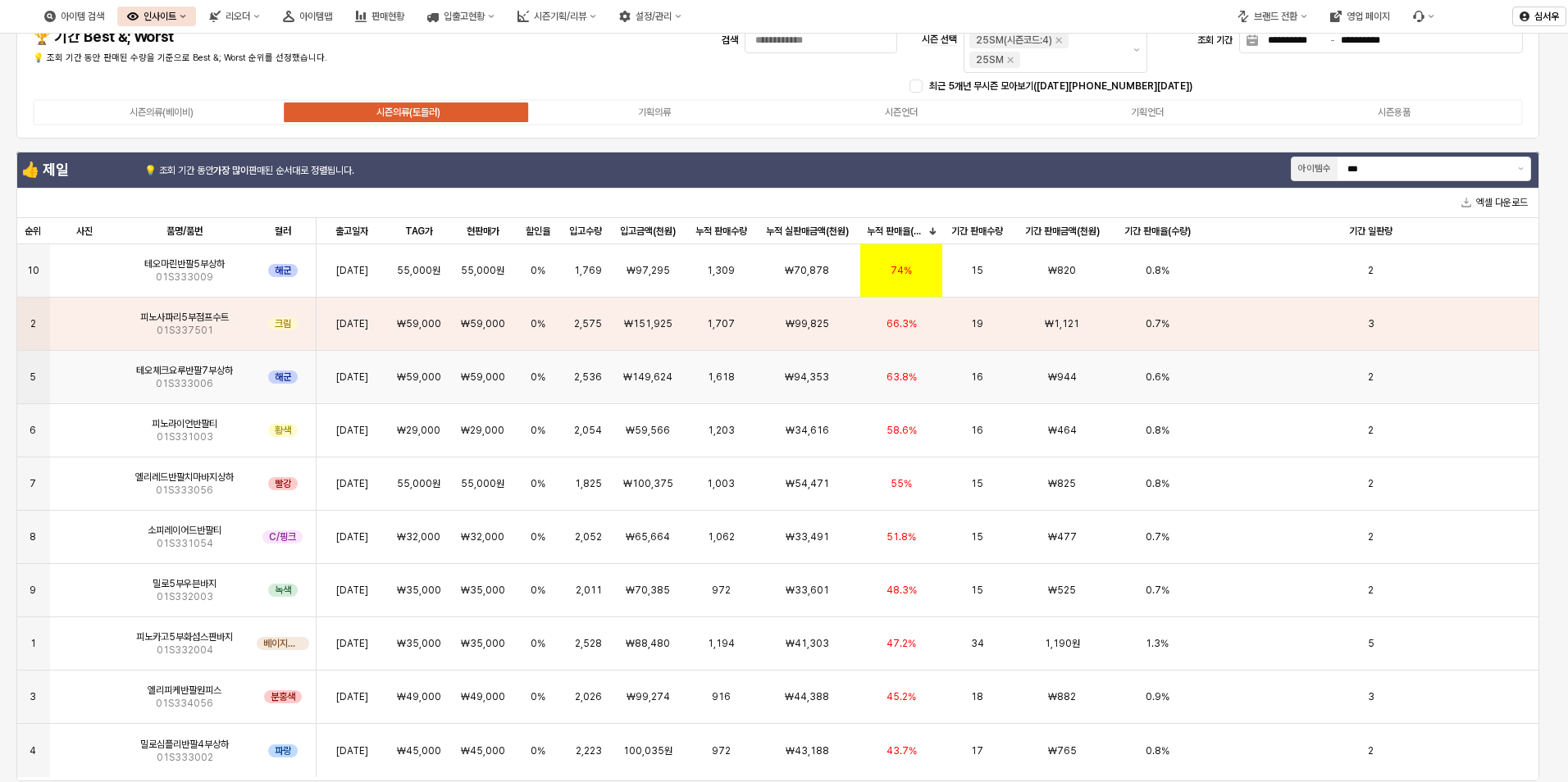
scroll to position [0, 0]
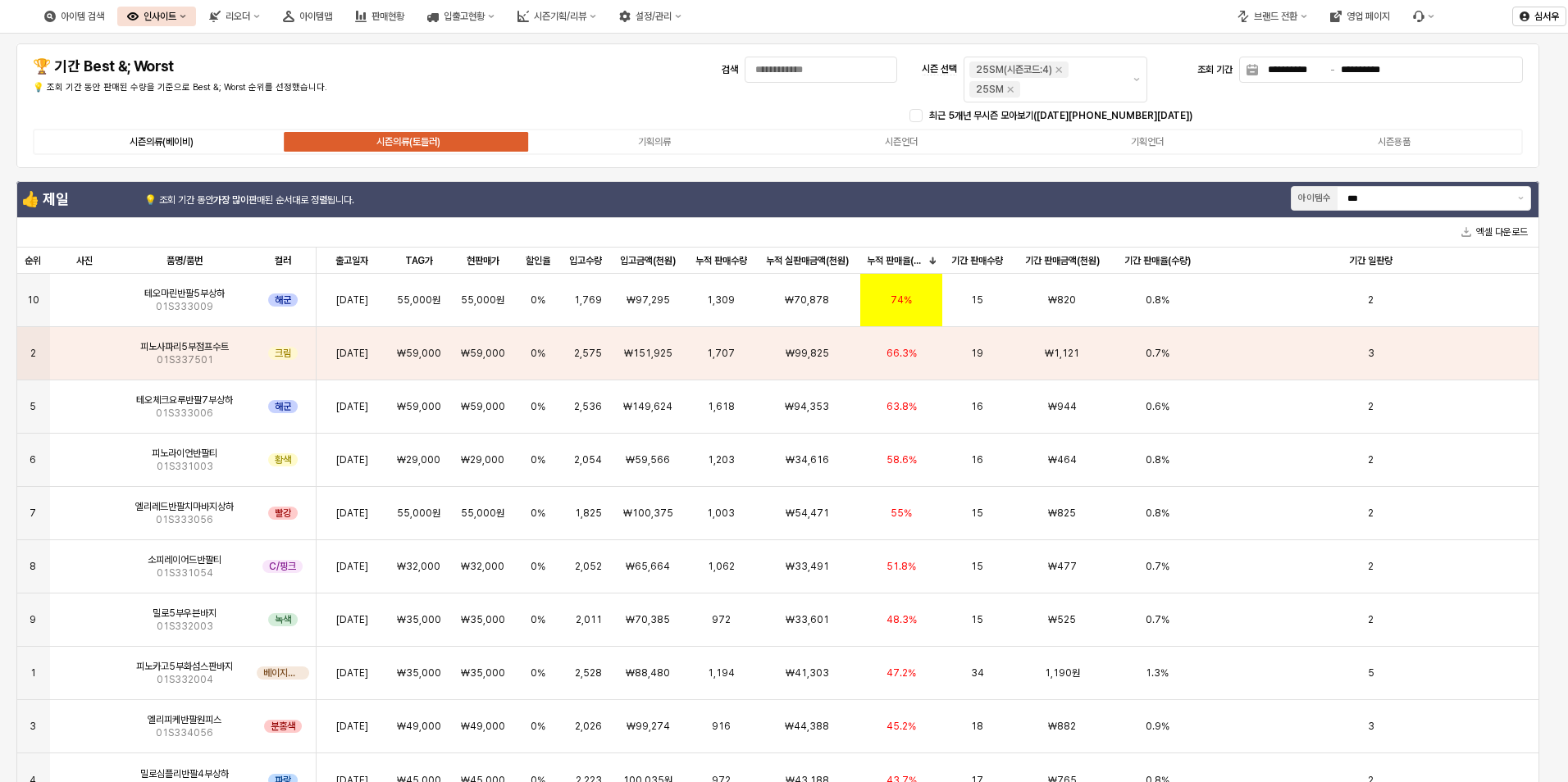
click at [201, 137] on label "시즌의류(베이비)" at bounding box center [162, 141] width 247 height 15
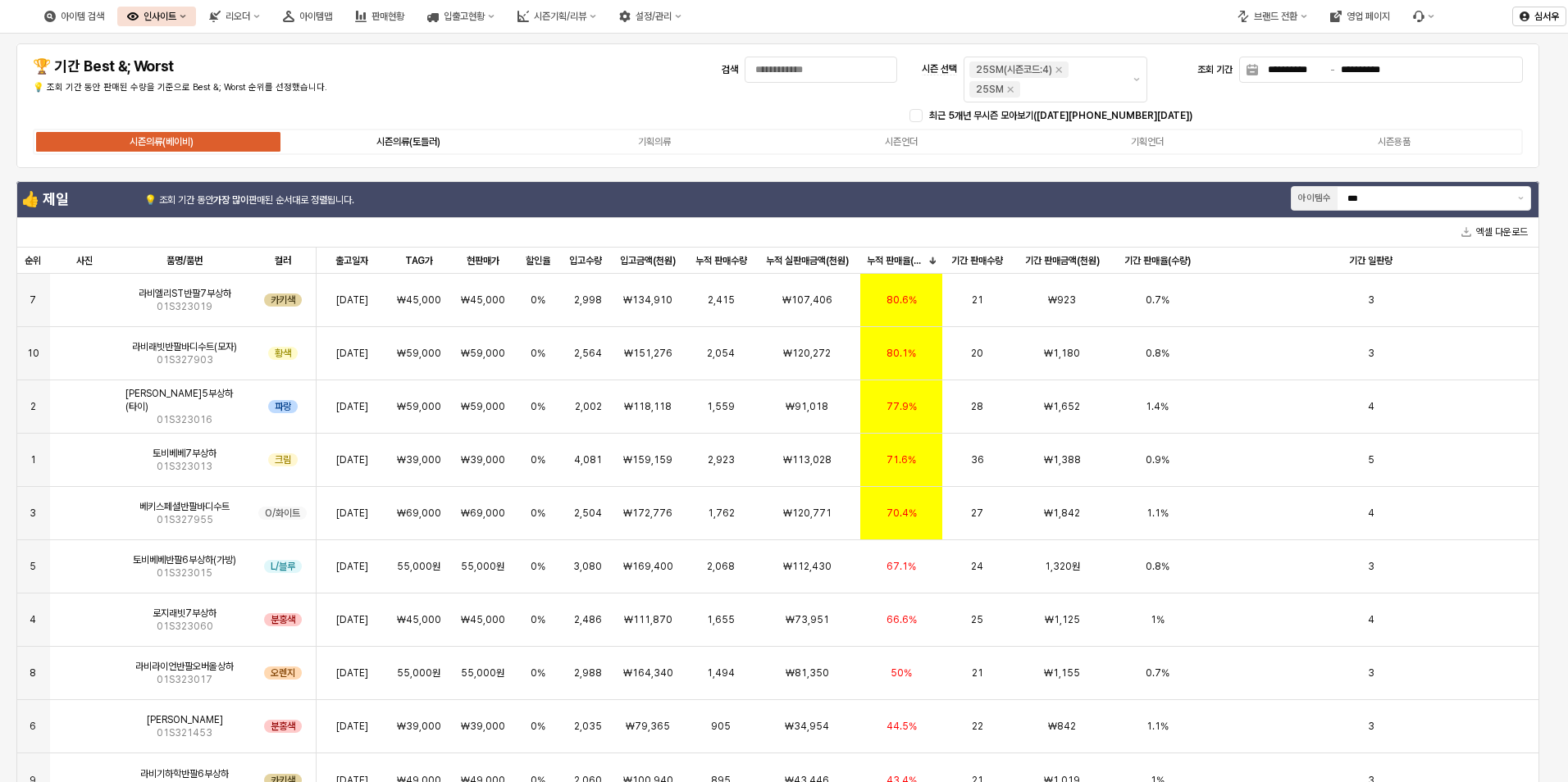
click at [371, 145] on label "시즌의류(토들러)" at bounding box center [408, 141] width 247 height 15
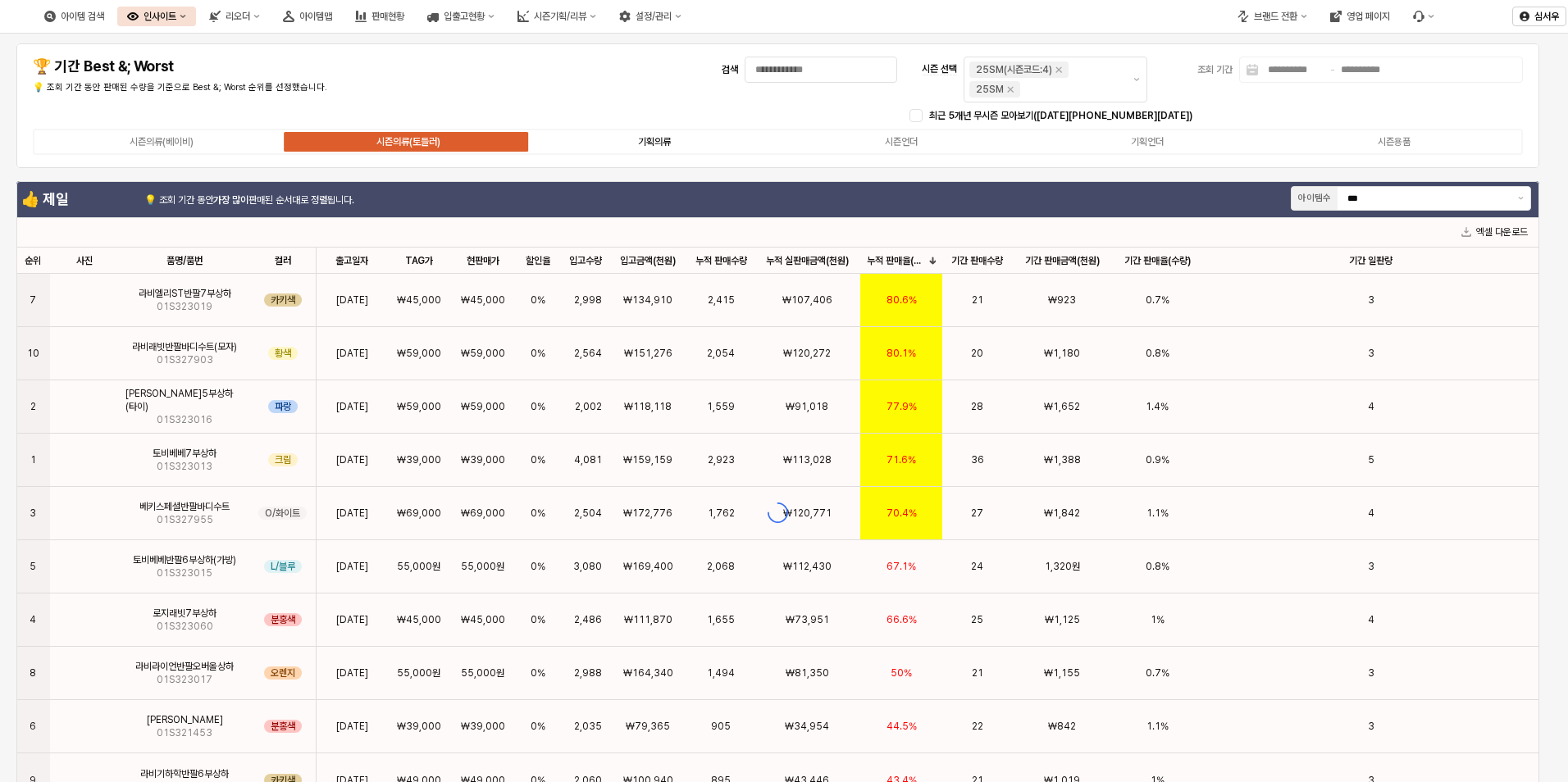
click at [703, 144] on label "기획의류" at bounding box center [654, 141] width 247 height 15
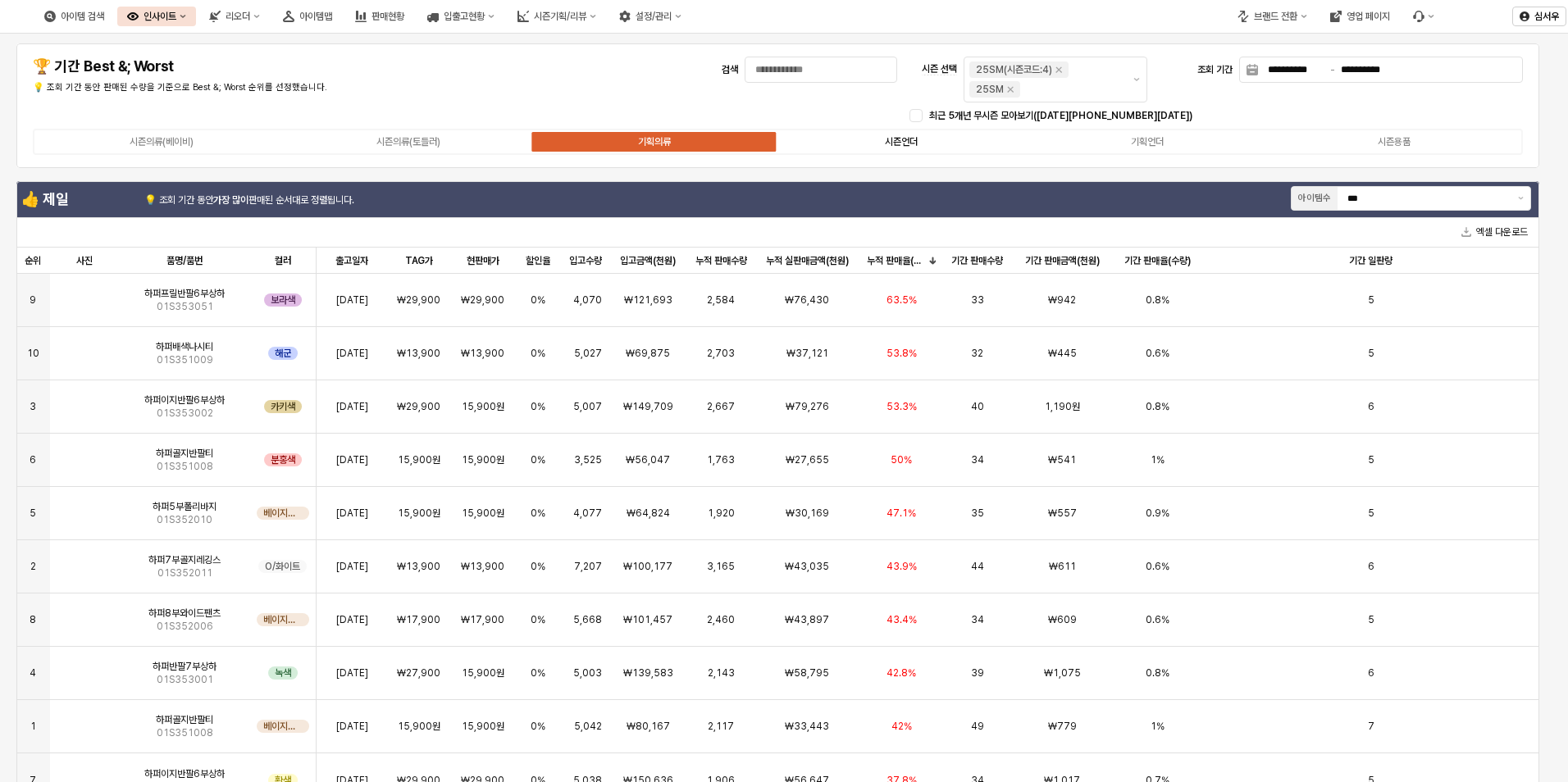
click at [881, 147] on label "시즌언더" at bounding box center [901, 141] width 247 height 15
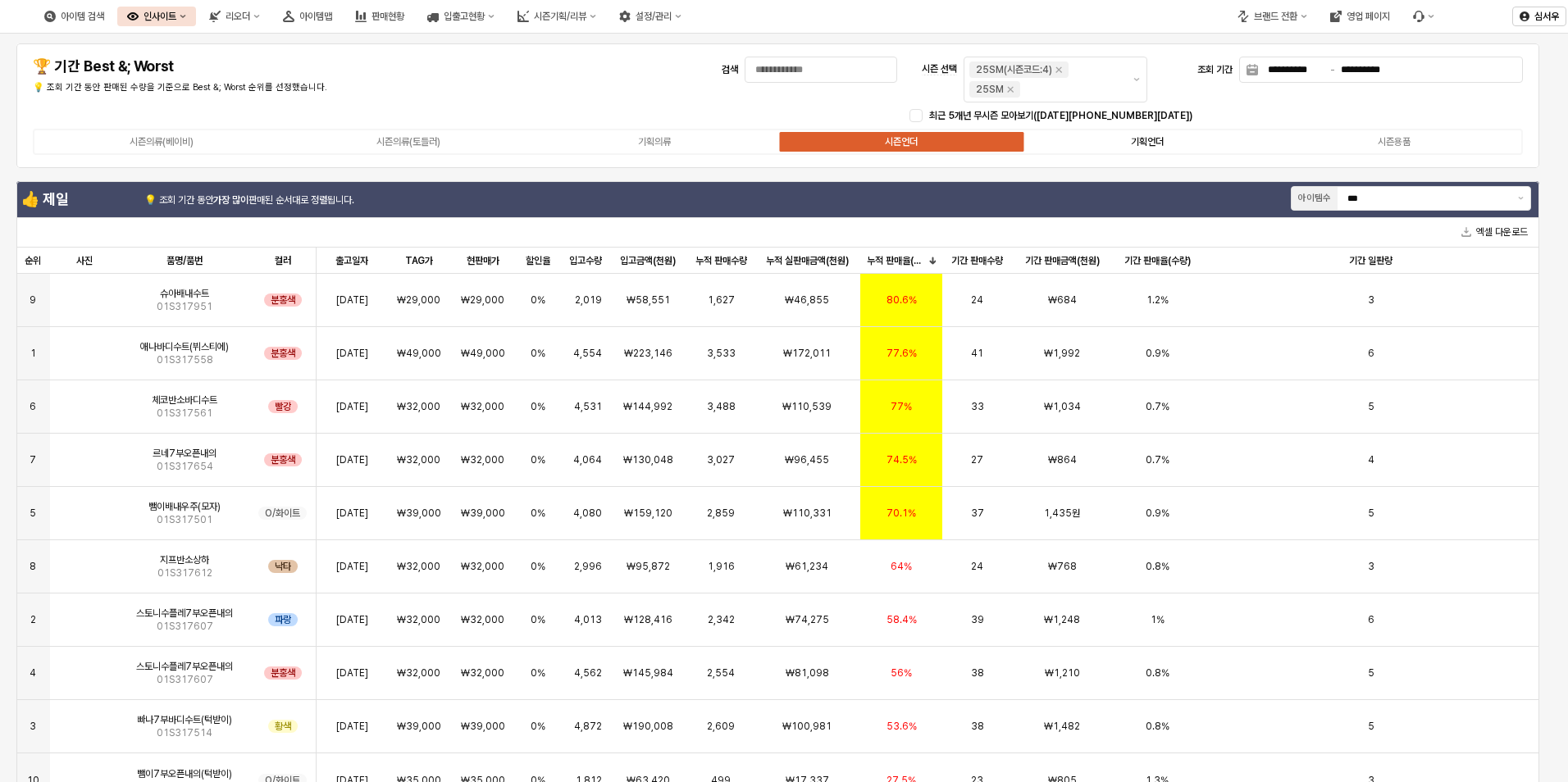
click at [1077, 143] on label "기획언더" at bounding box center [1147, 141] width 247 height 15
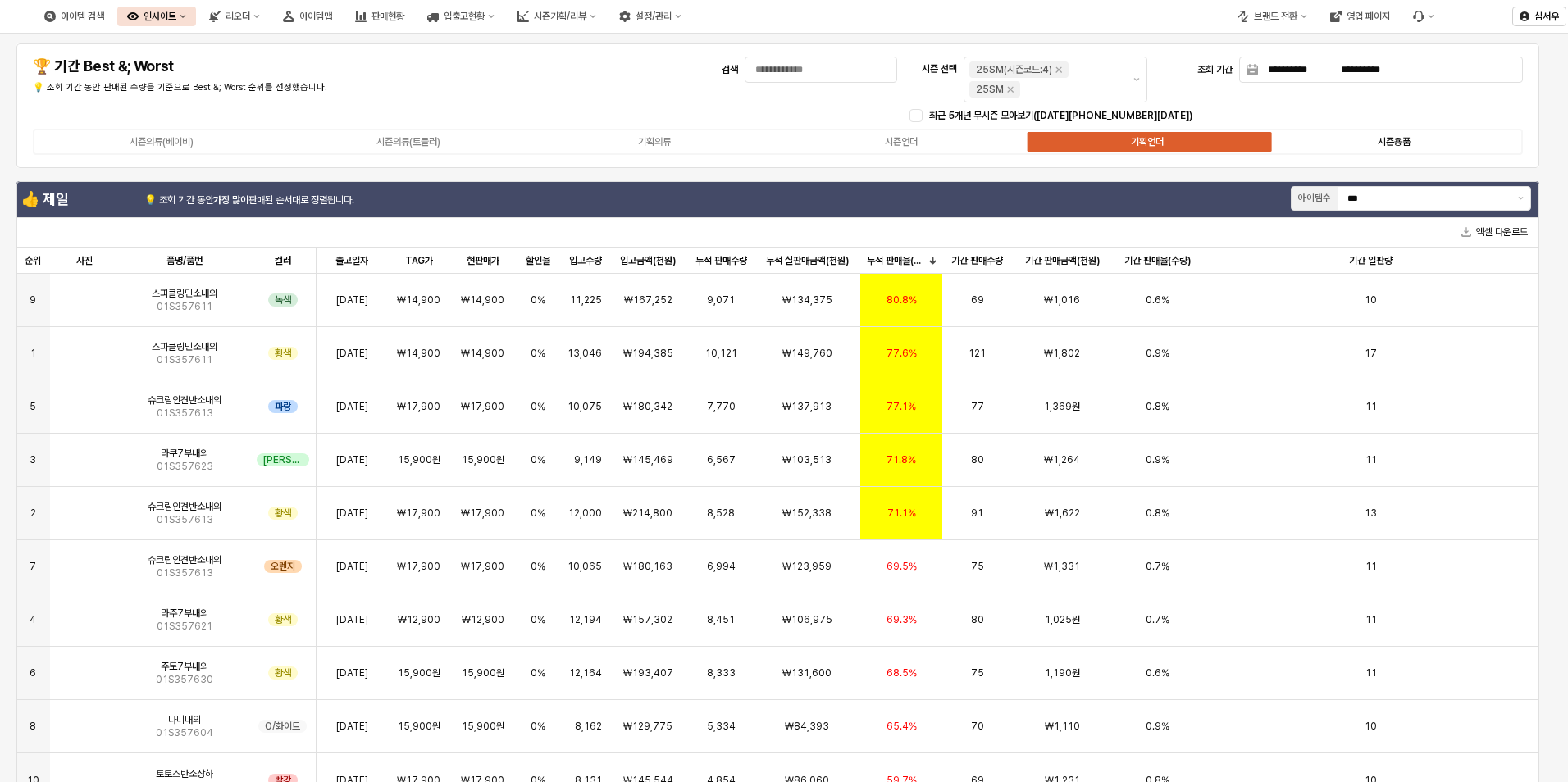
click at [1435, 139] on label "시즌용품" at bounding box center [1394, 141] width 247 height 15
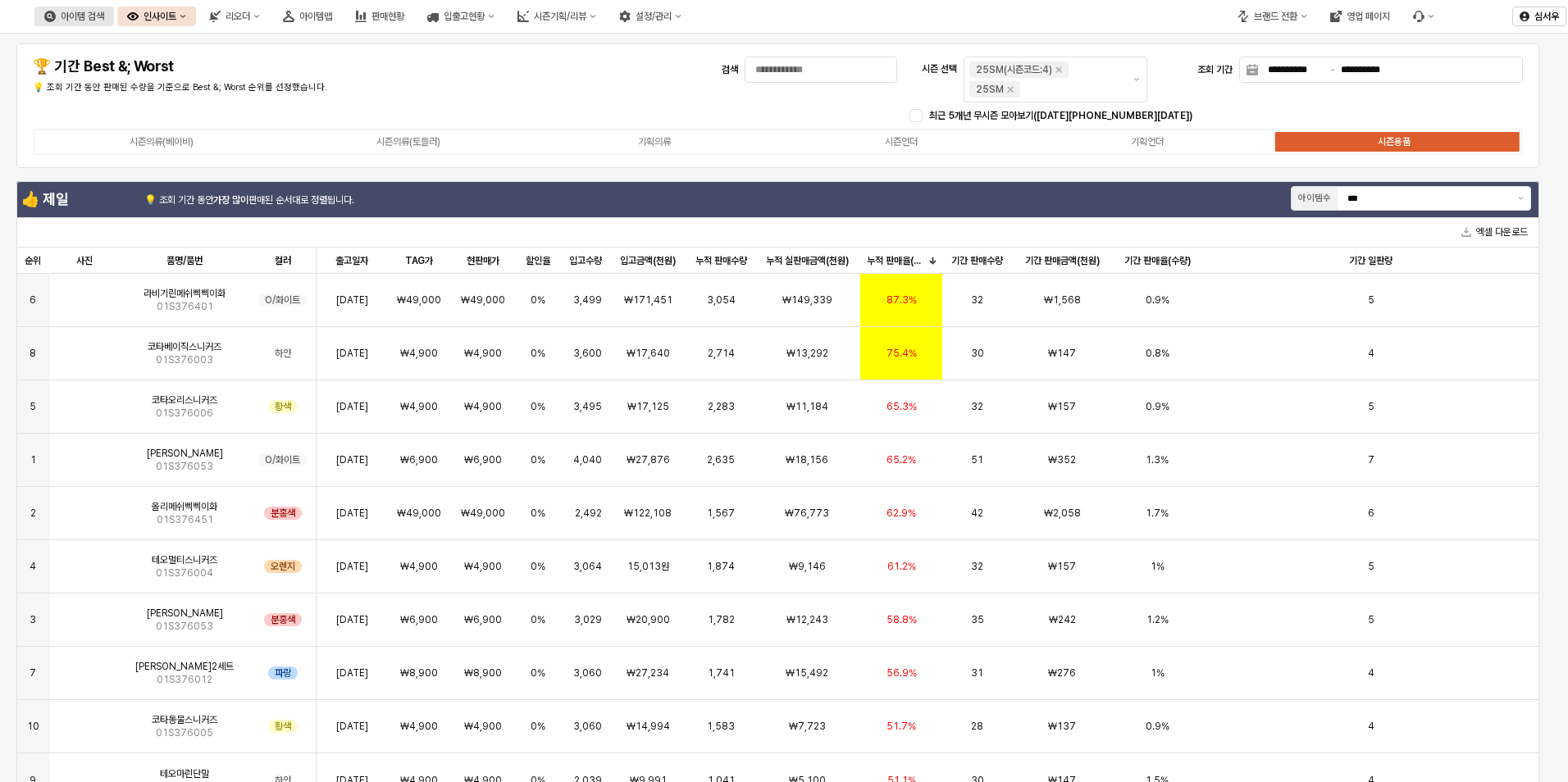
click at [104, 18] on div "아이템 검색" at bounding box center [83, 16] width 44 height 11
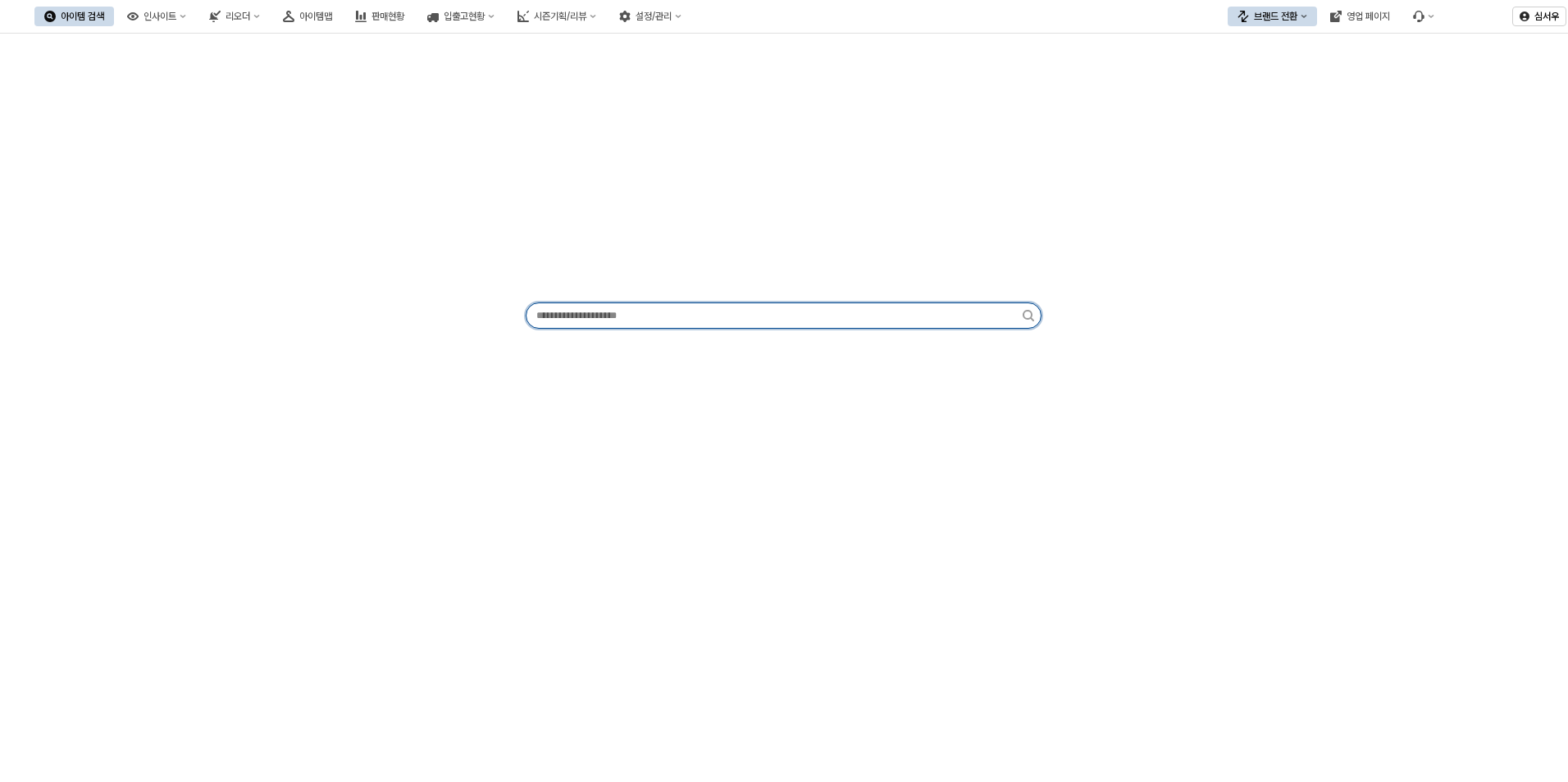
click at [691, 314] on input "앱 프레임" at bounding box center [774, 316] width 496 height 25
type input "*"
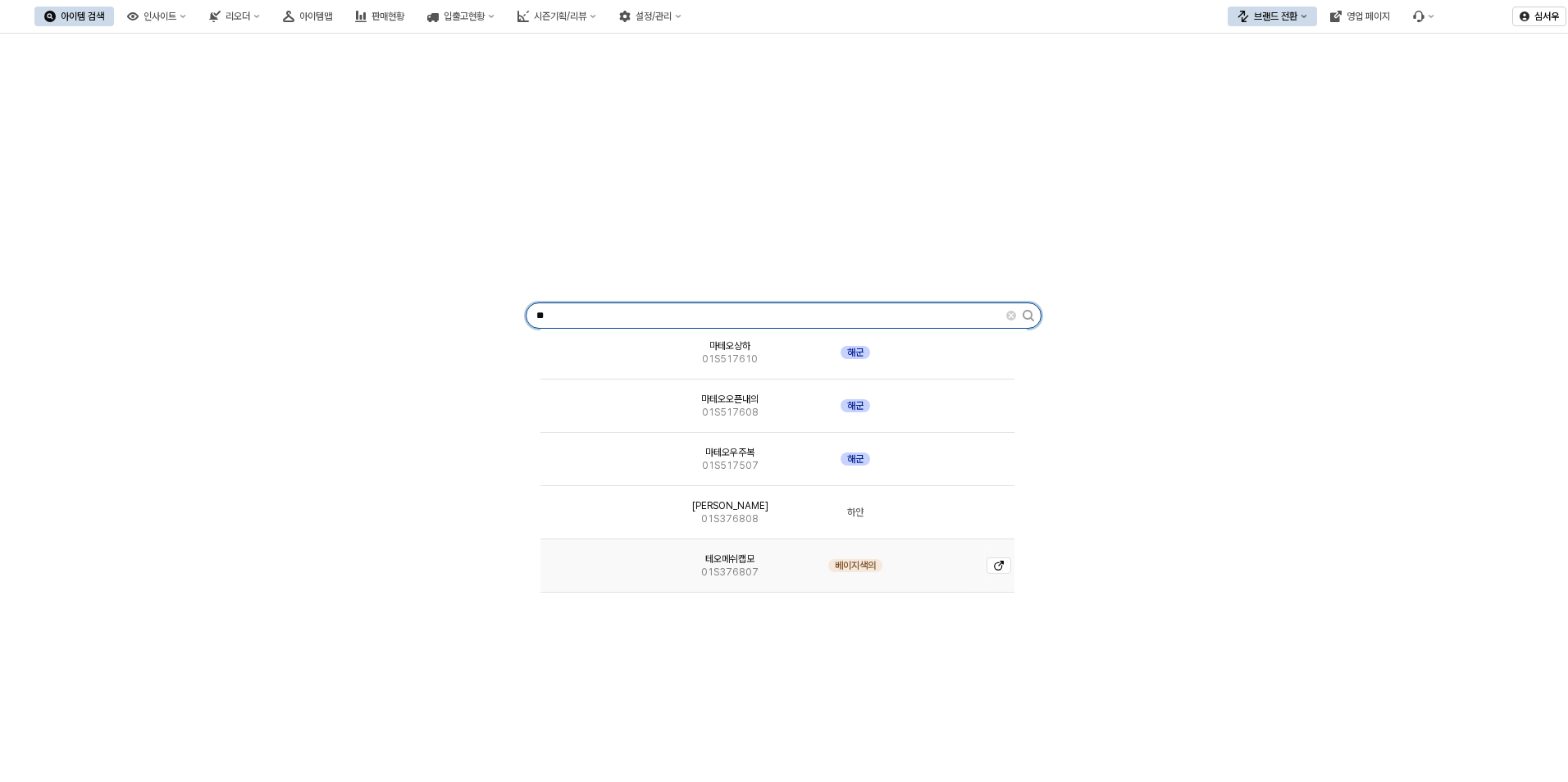
scroll to position [164, 0]
type input "**"
drag, startPoint x: 537, startPoint y: 224, endPoint x: 387, endPoint y: 153, distance: 166.0
click at [537, 224] on div "앱 프레임" at bounding box center [784, 207] width 516 height 190
click at [196, 22] on button "인사이트" at bounding box center [157, 16] width 79 height 19
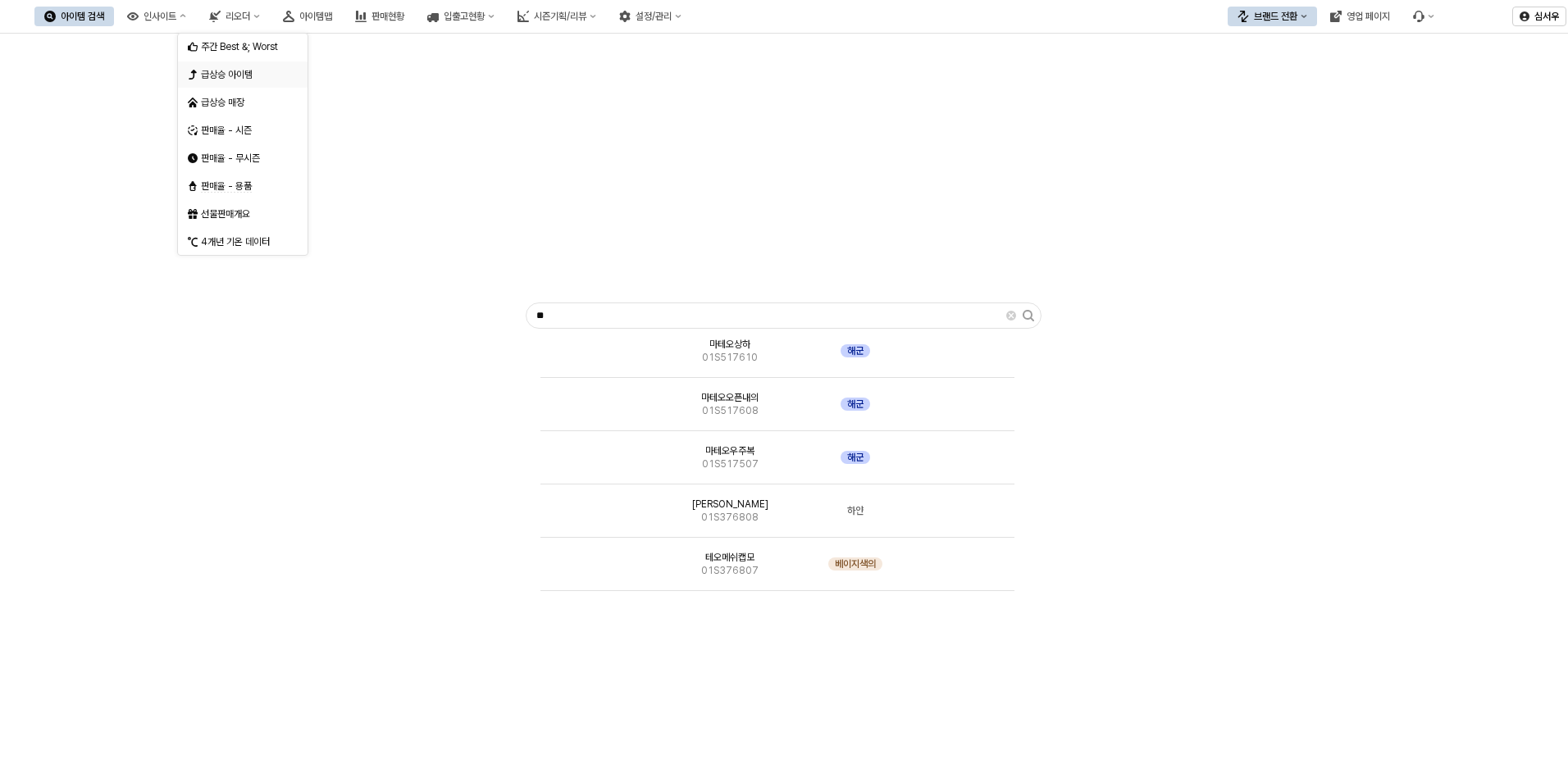
click at [240, 75] on div "급상승 아이템" at bounding box center [244, 75] width 87 height 13
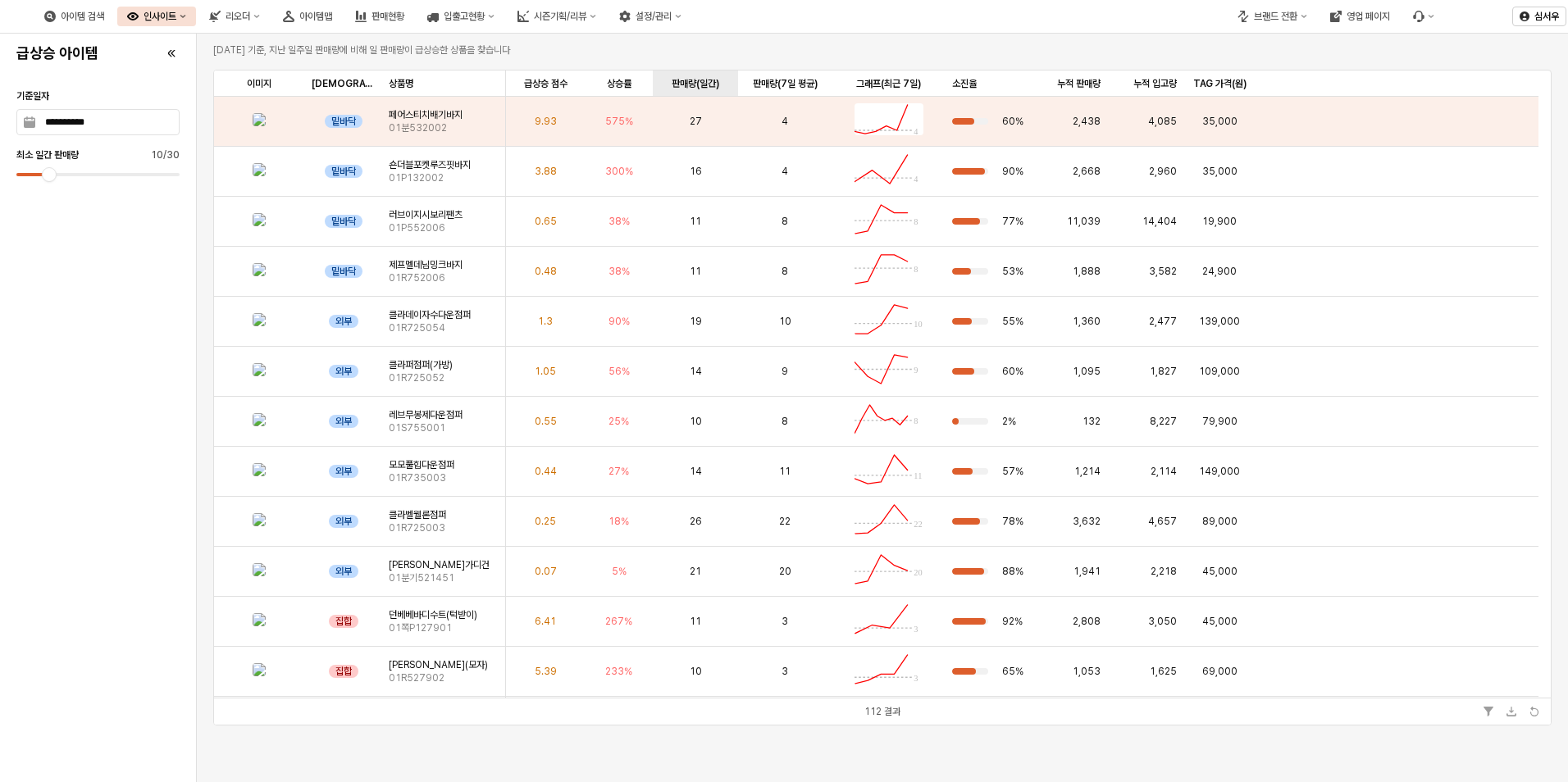
click at [704, 90] on div "판매량(일간) 판매량(일간)" at bounding box center [695, 83] width 85 height 26
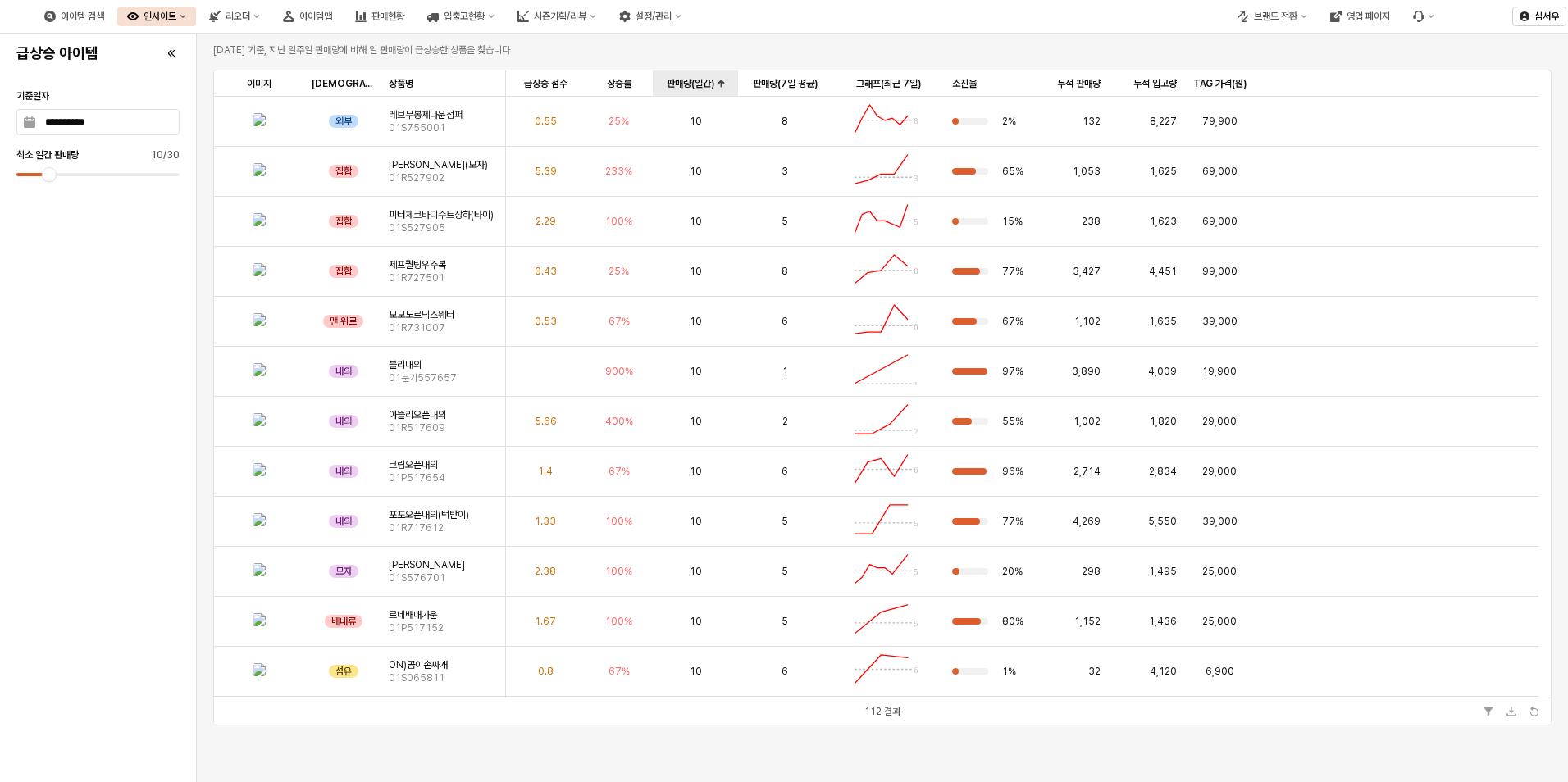
click at [705, 79] on div "판매량(일간) 판매량(일간)" at bounding box center [695, 83] width 85 height 26
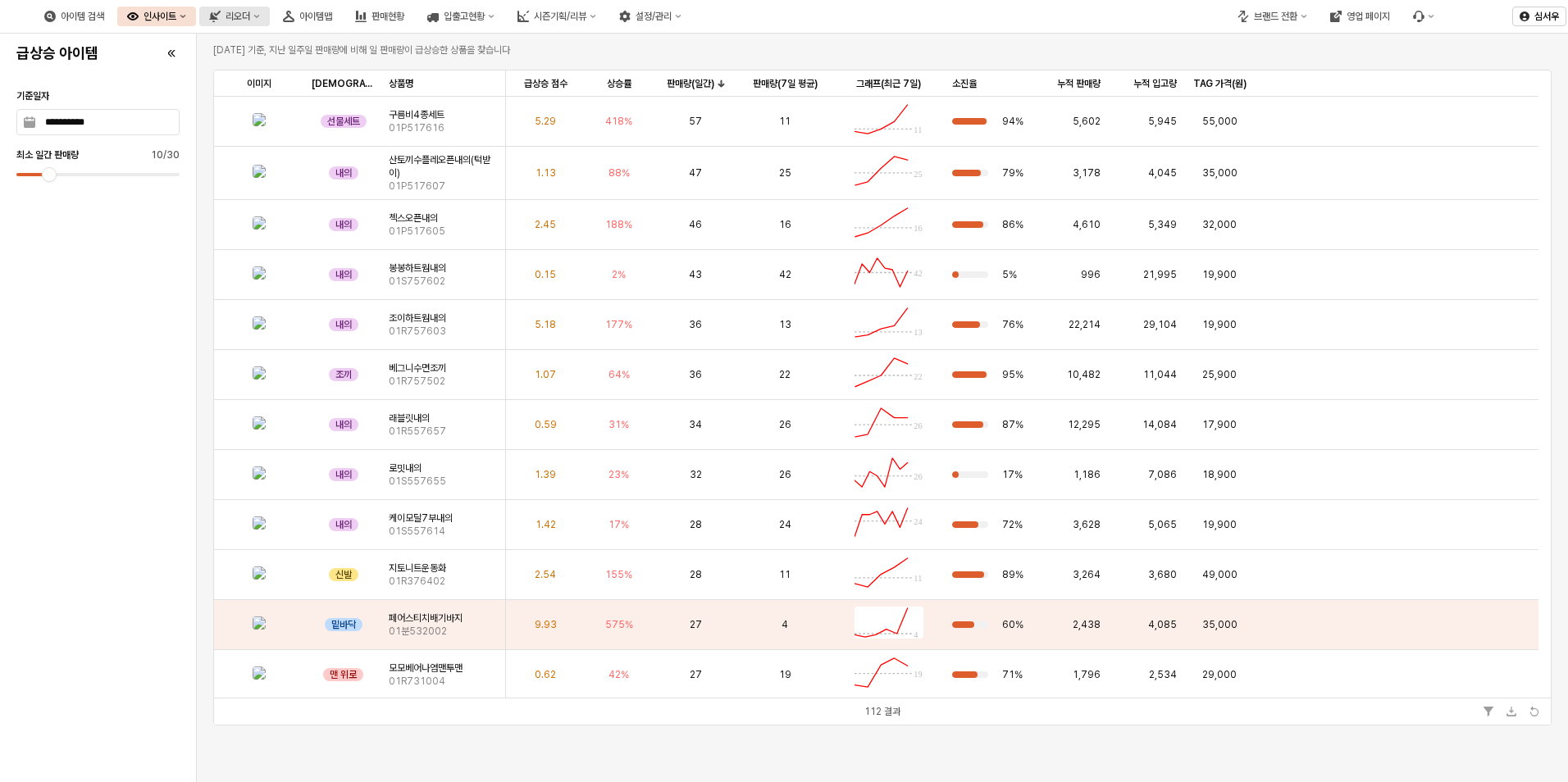
click at [250, 15] on div "리오더" at bounding box center [238, 16] width 25 height 11
click at [176, 21] on div "인사이트" at bounding box center [159, 16] width 32 height 11
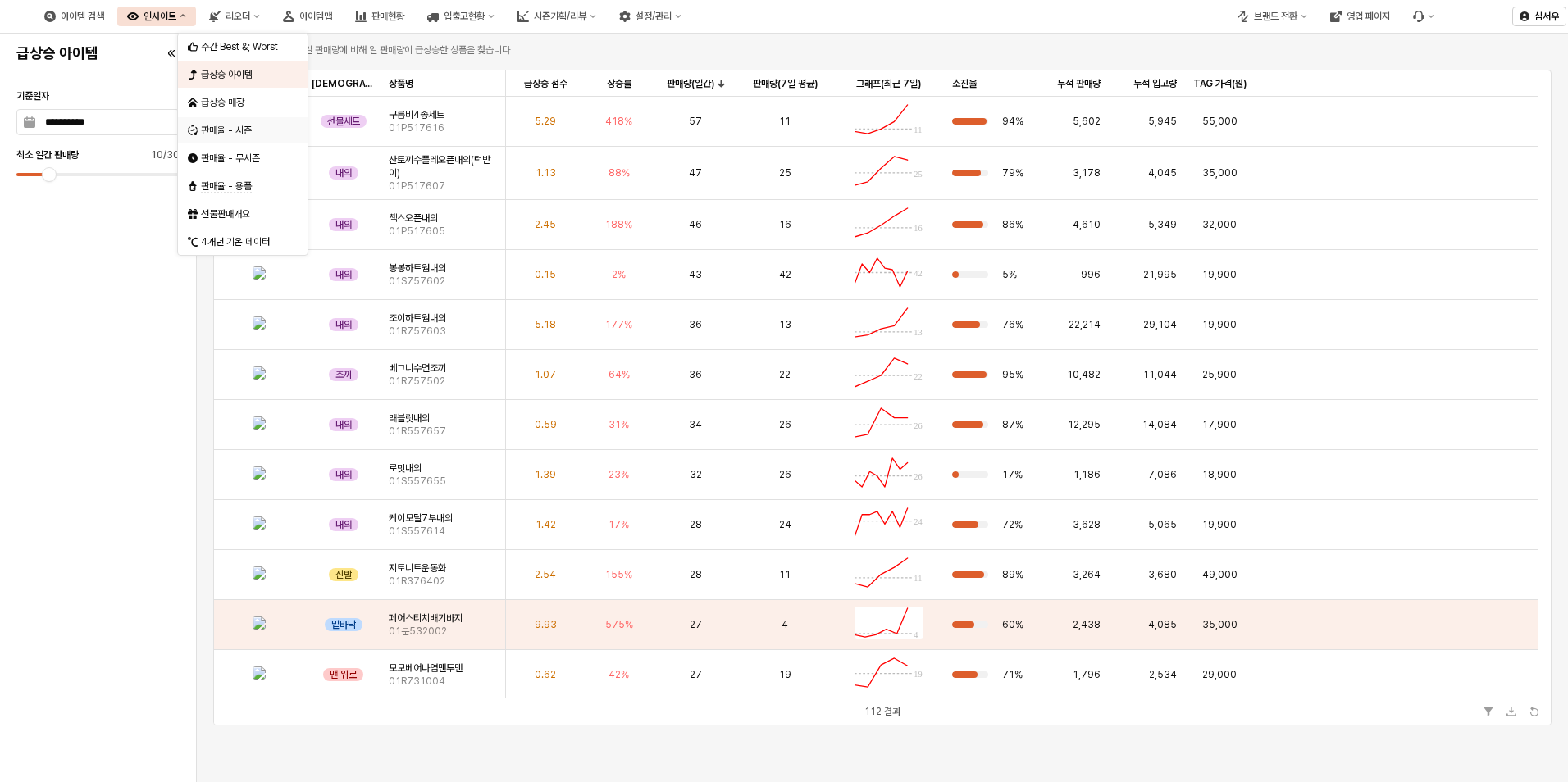
click at [217, 131] on div "판매율 - 시즌" at bounding box center [244, 130] width 87 height 13
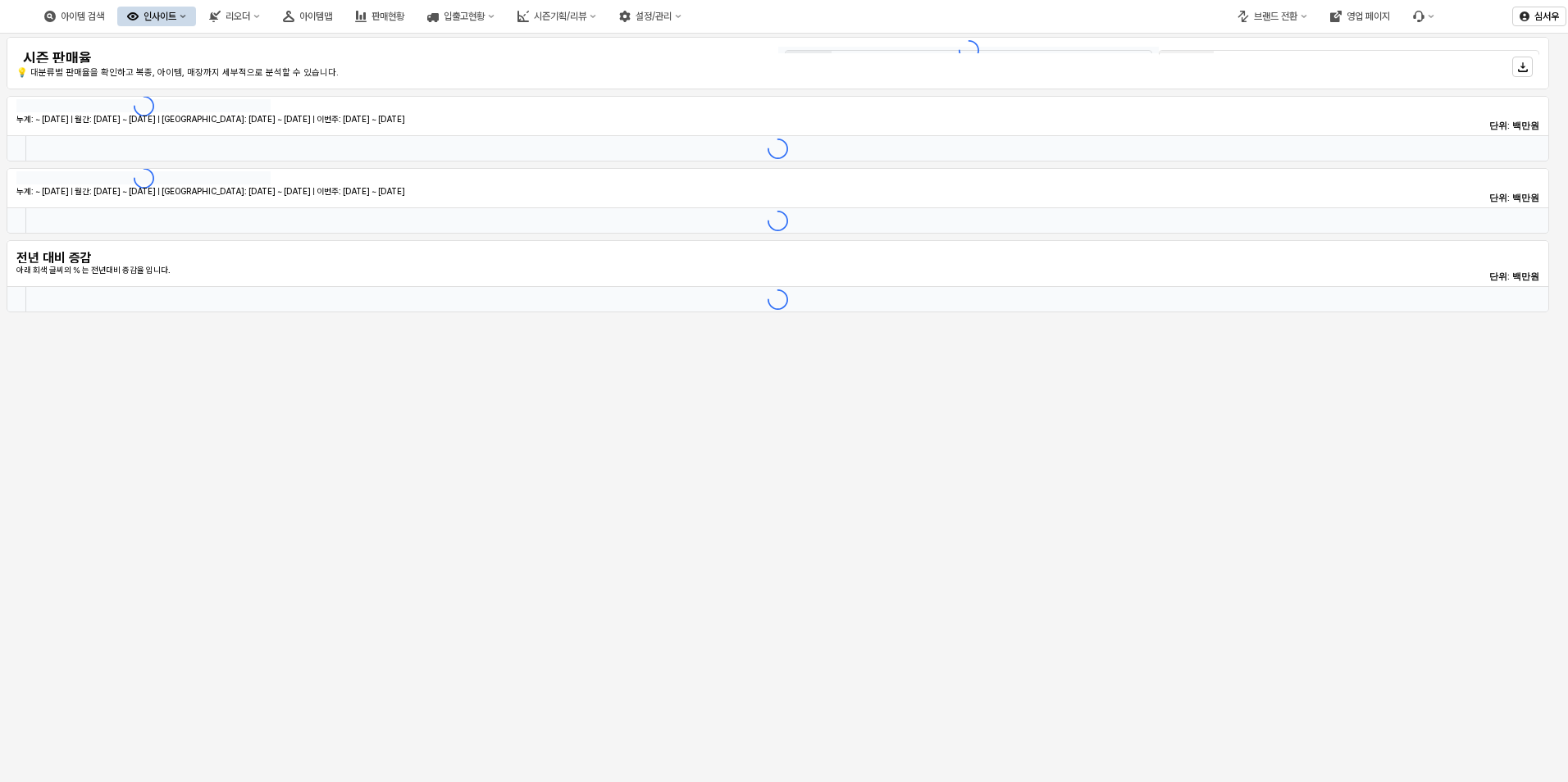
type input "********"
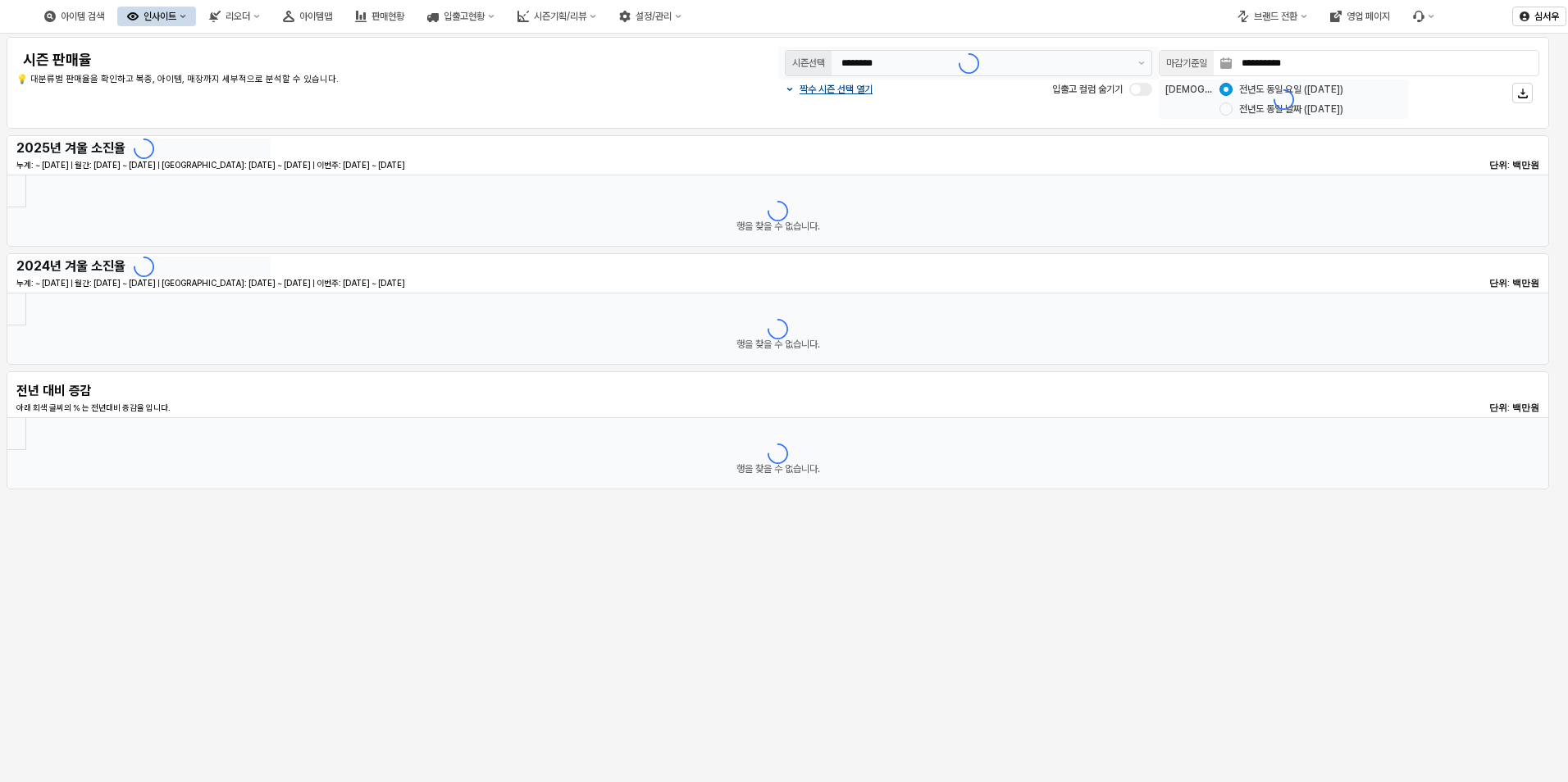
click at [196, 23] on button "인사이트" at bounding box center [157, 16] width 79 height 19
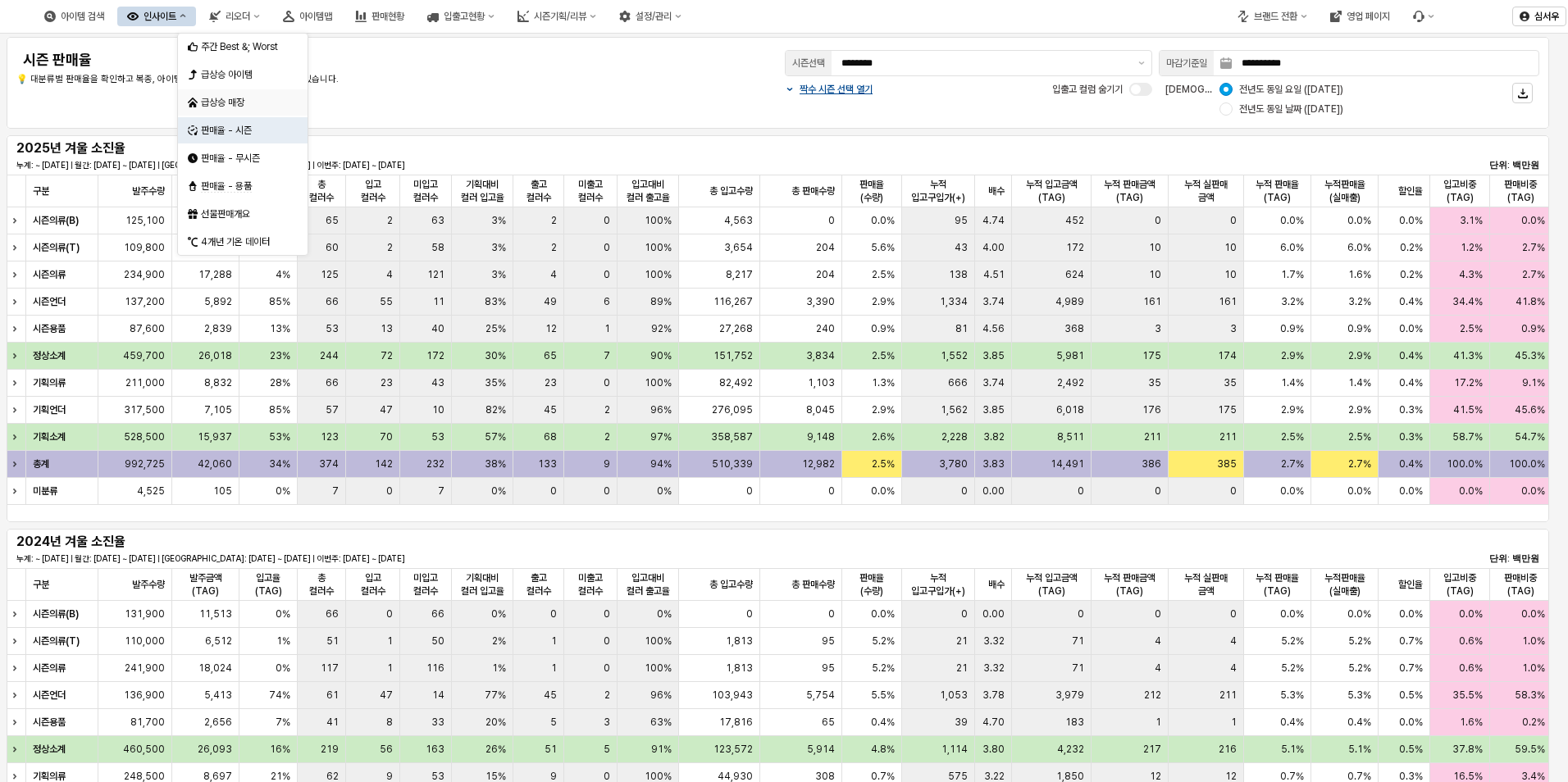
click at [225, 104] on div "급상승 매장" at bounding box center [244, 102] width 87 height 13
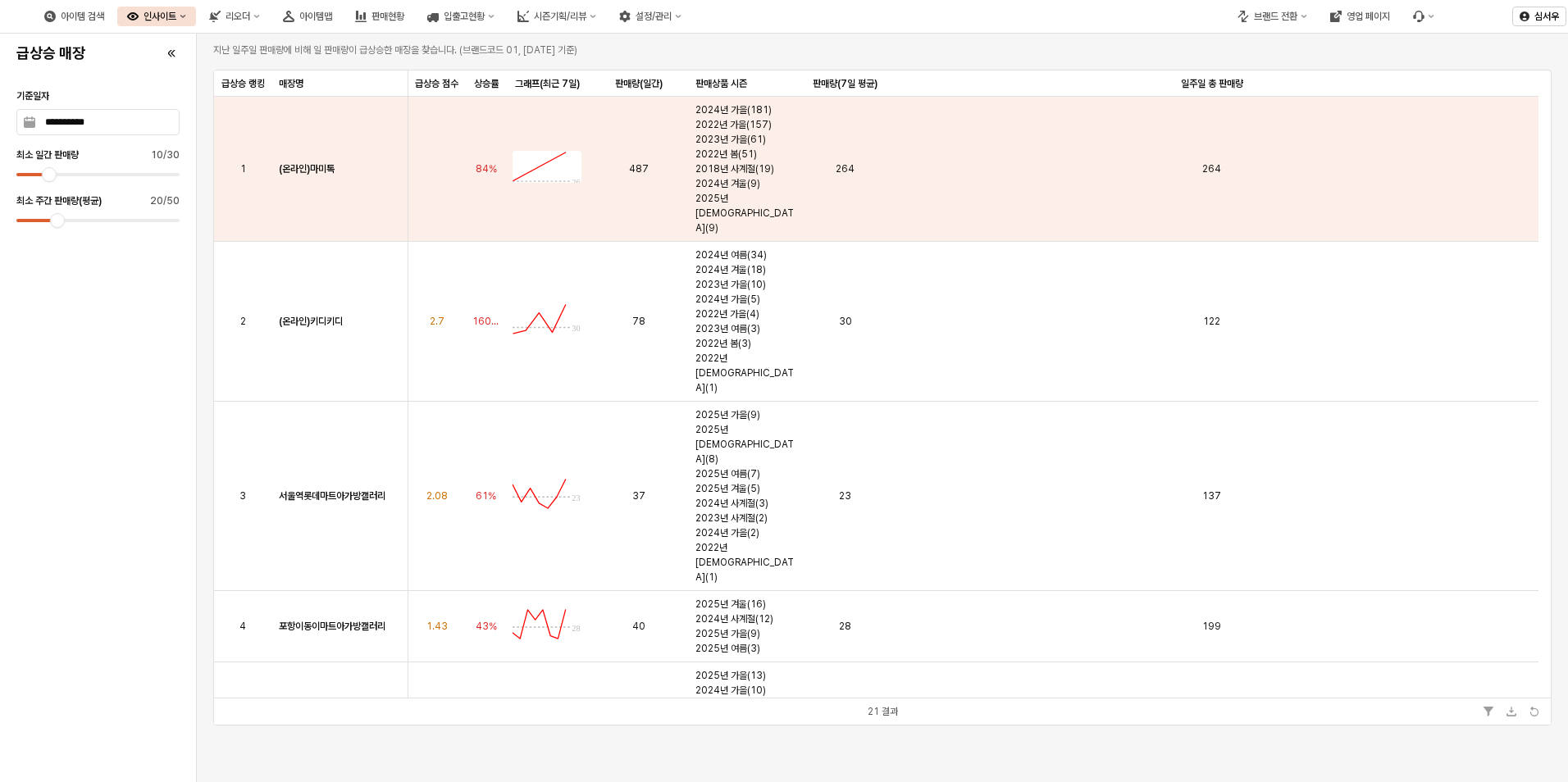
click at [176, 18] on div "인사이트" at bounding box center [159, 16] width 32 height 11
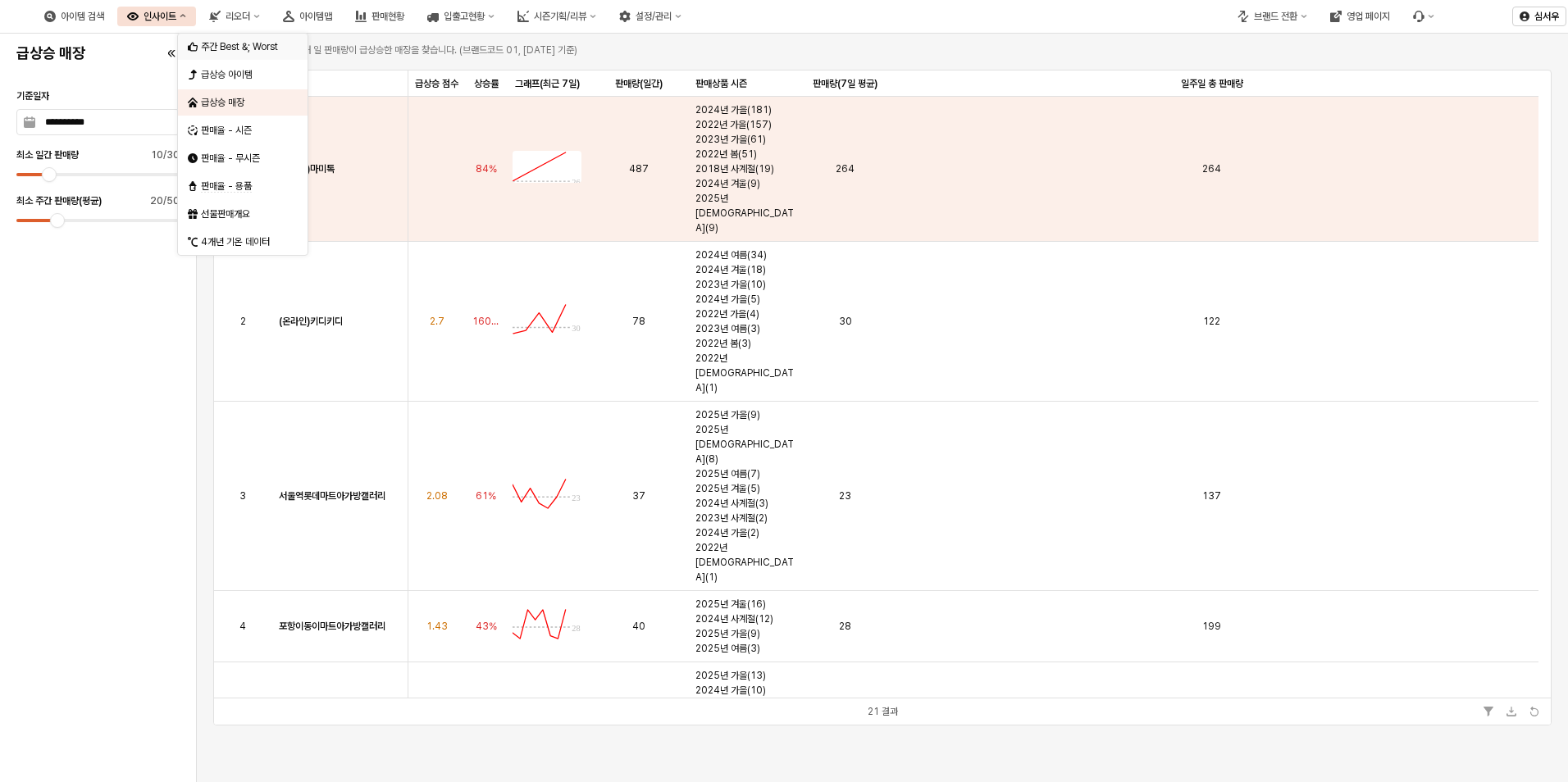
click at [255, 53] on div "주간 Best &; Worst" at bounding box center [244, 47] width 87 height 13
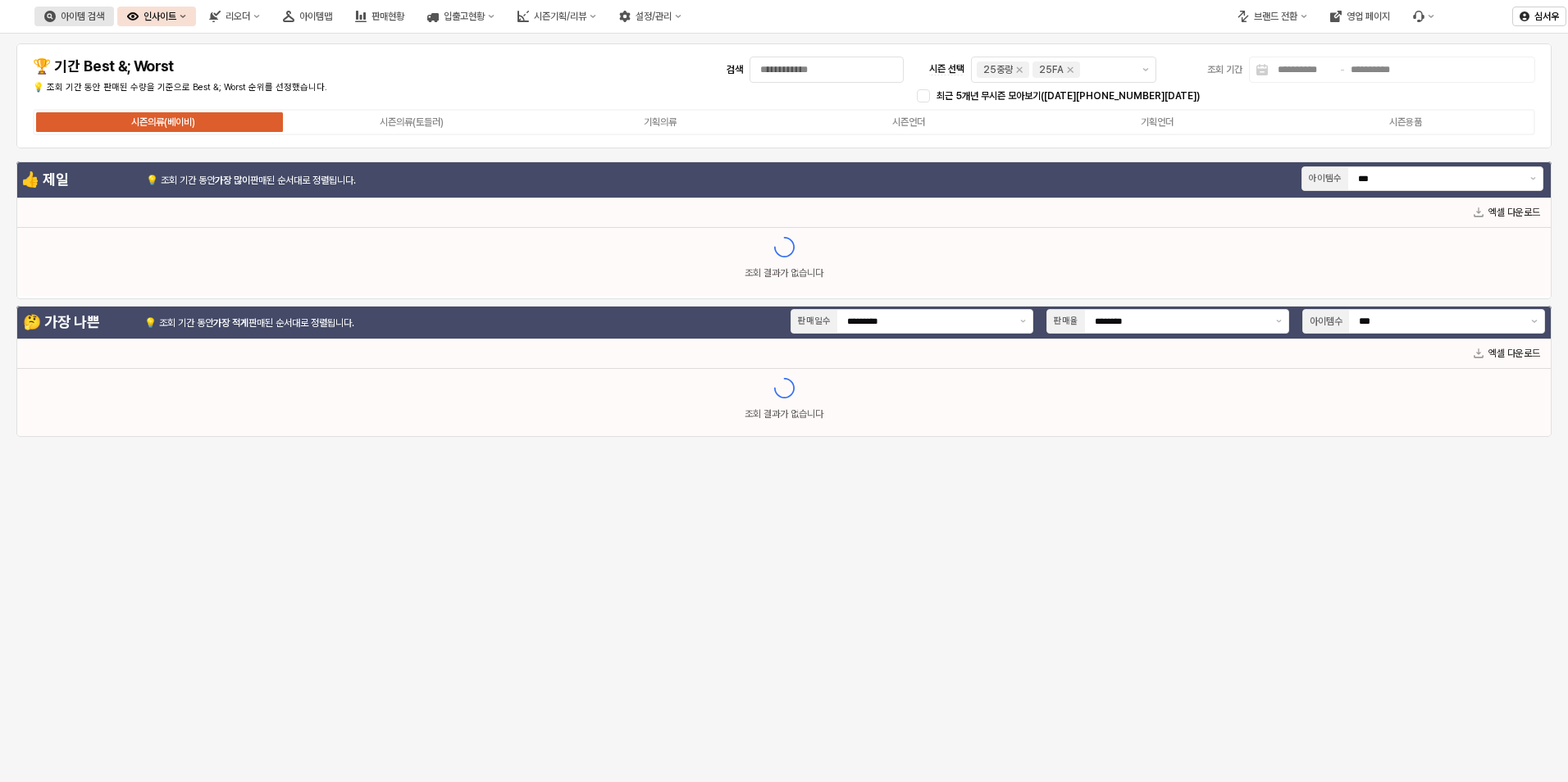
click at [114, 25] on button "아이템 검색" at bounding box center [74, 16] width 80 height 19
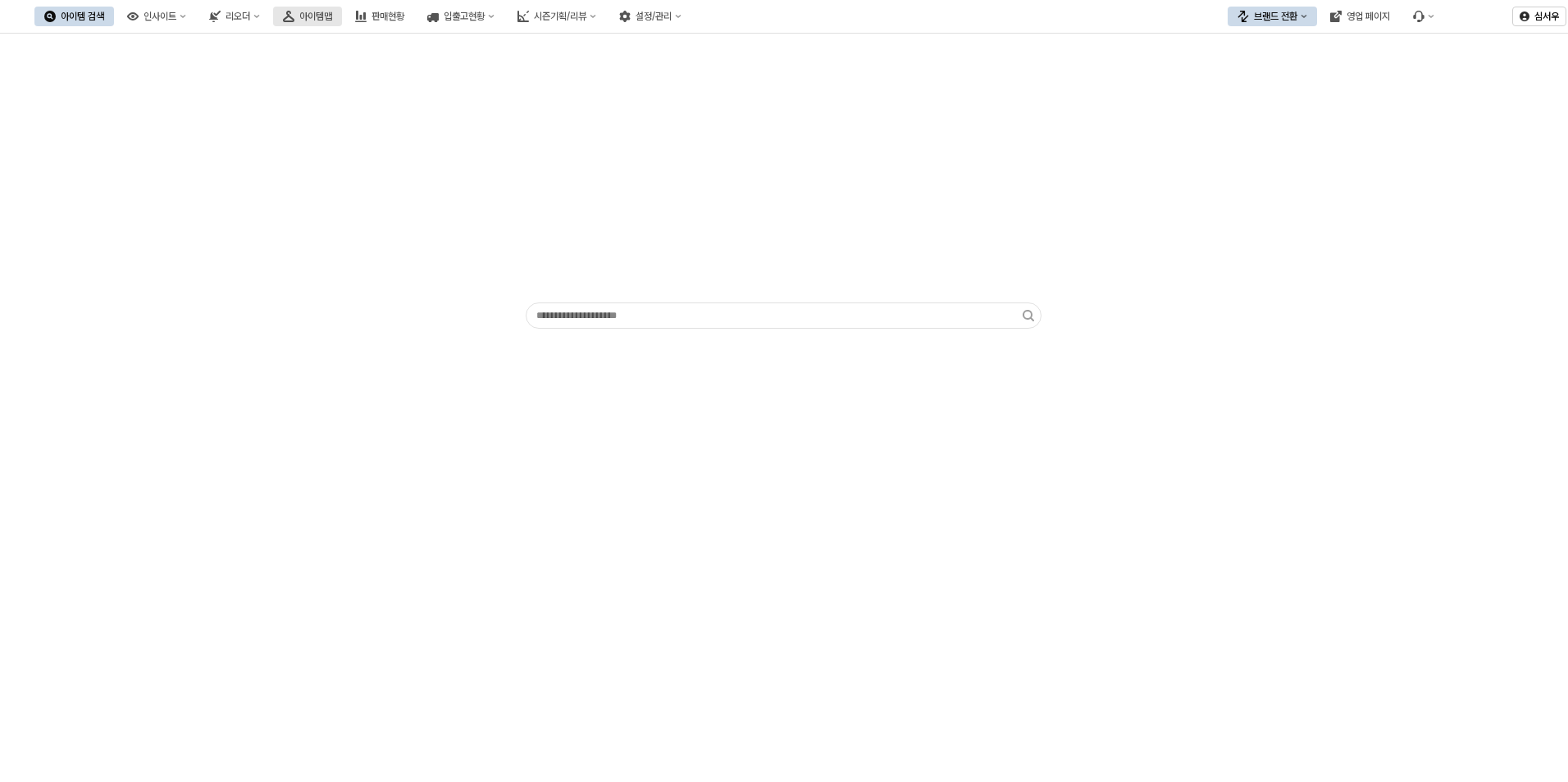
click at [342, 22] on button "아이템맵" at bounding box center [307, 16] width 68 height 19
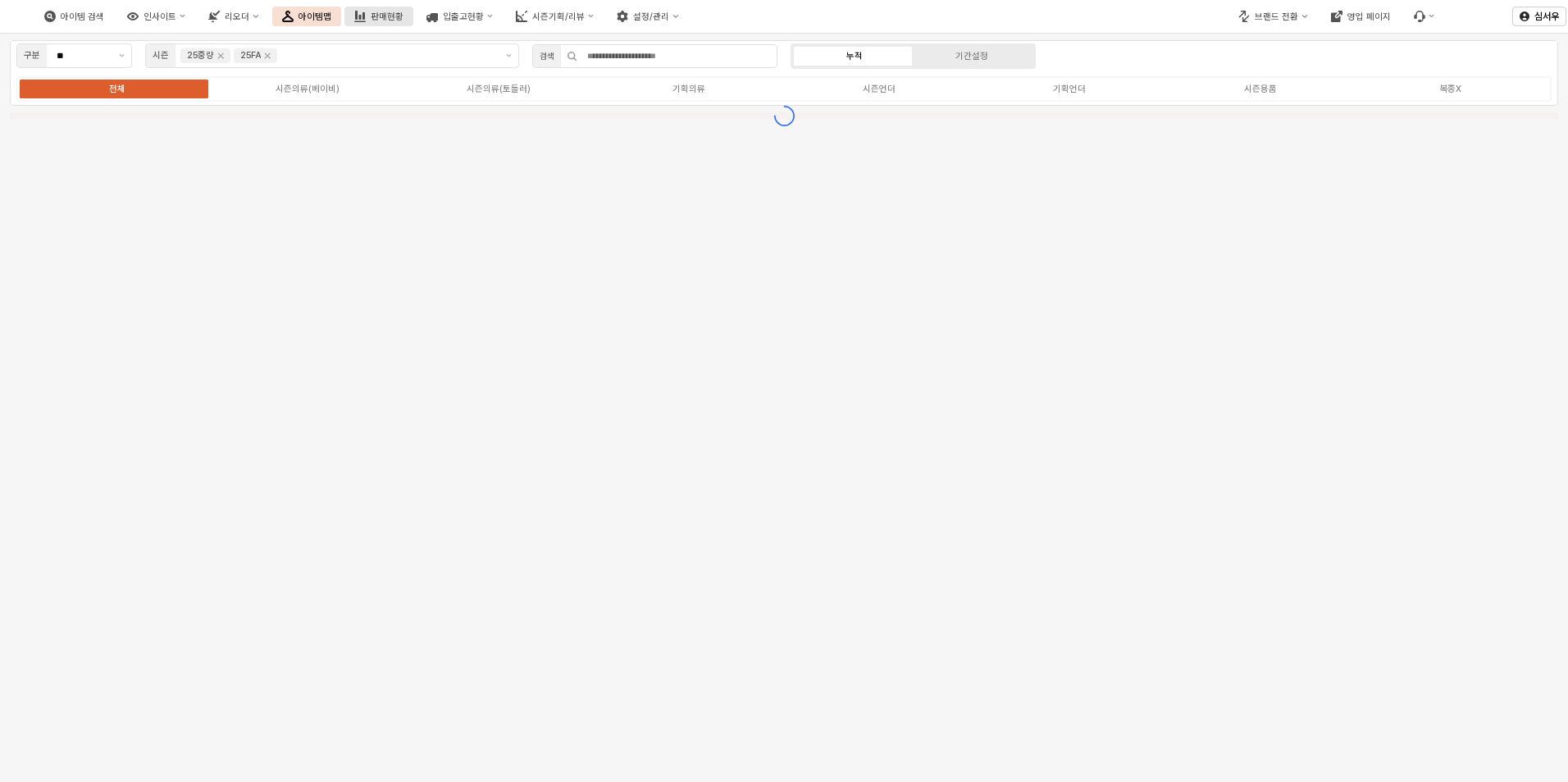
click at [404, 17] on div "판매현황" at bounding box center [386, 17] width 32 height 11
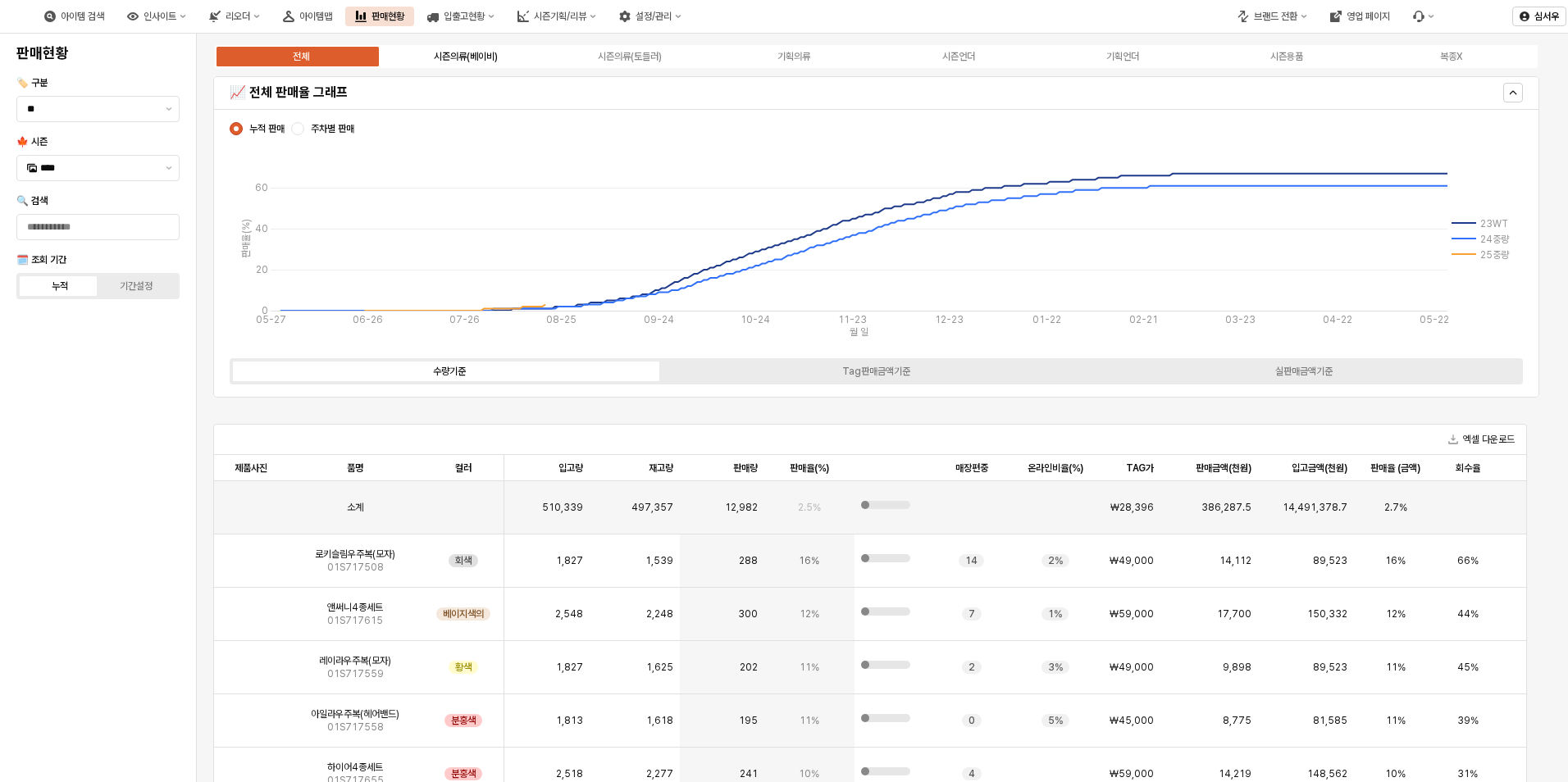
click at [483, 63] on label "시즌의류(베이비)" at bounding box center [464, 56] width 164 height 15
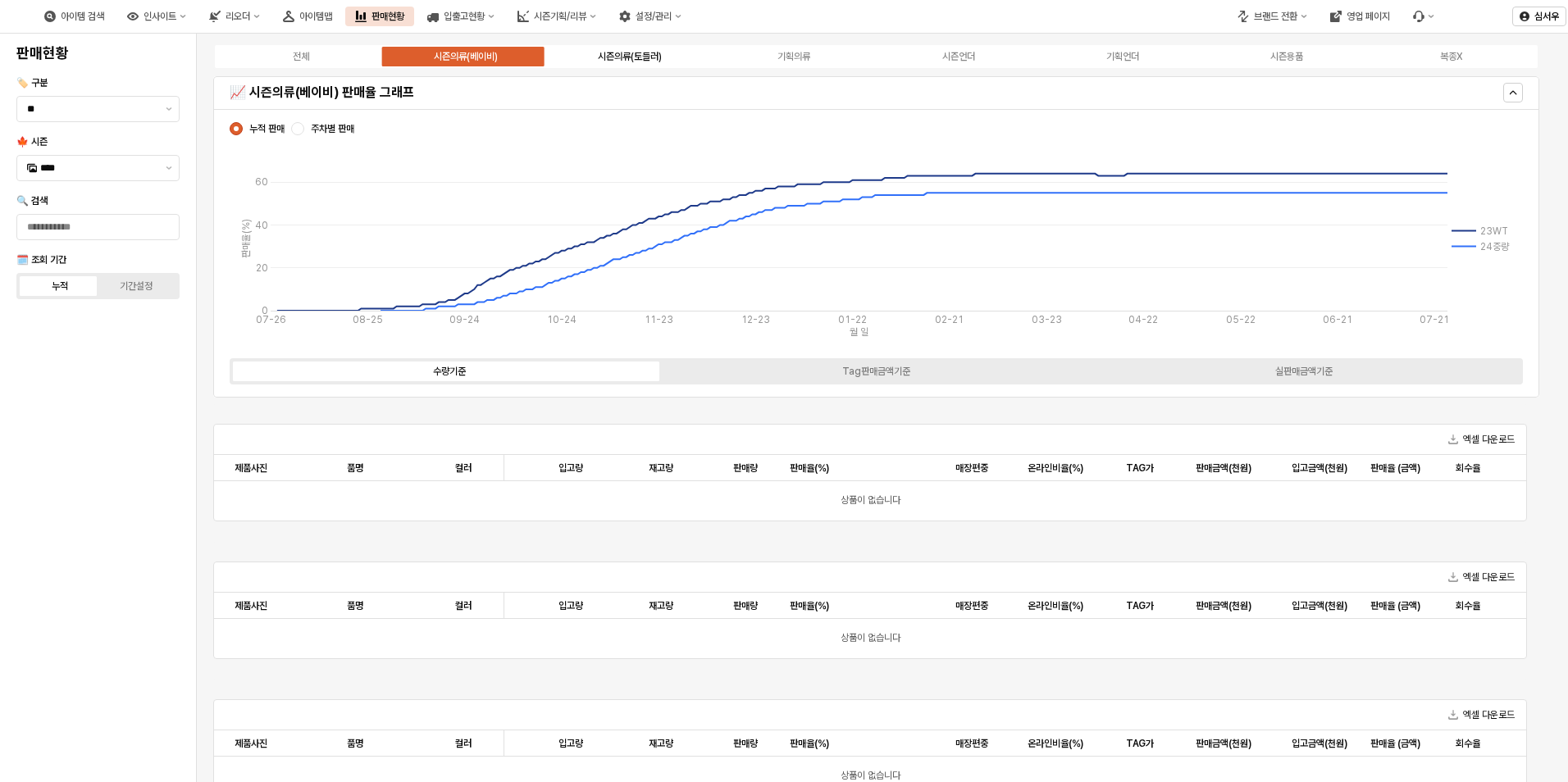
click at [610, 56] on div "시즌의류(토들러)" at bounding box center [629, 56] width 64 height 11
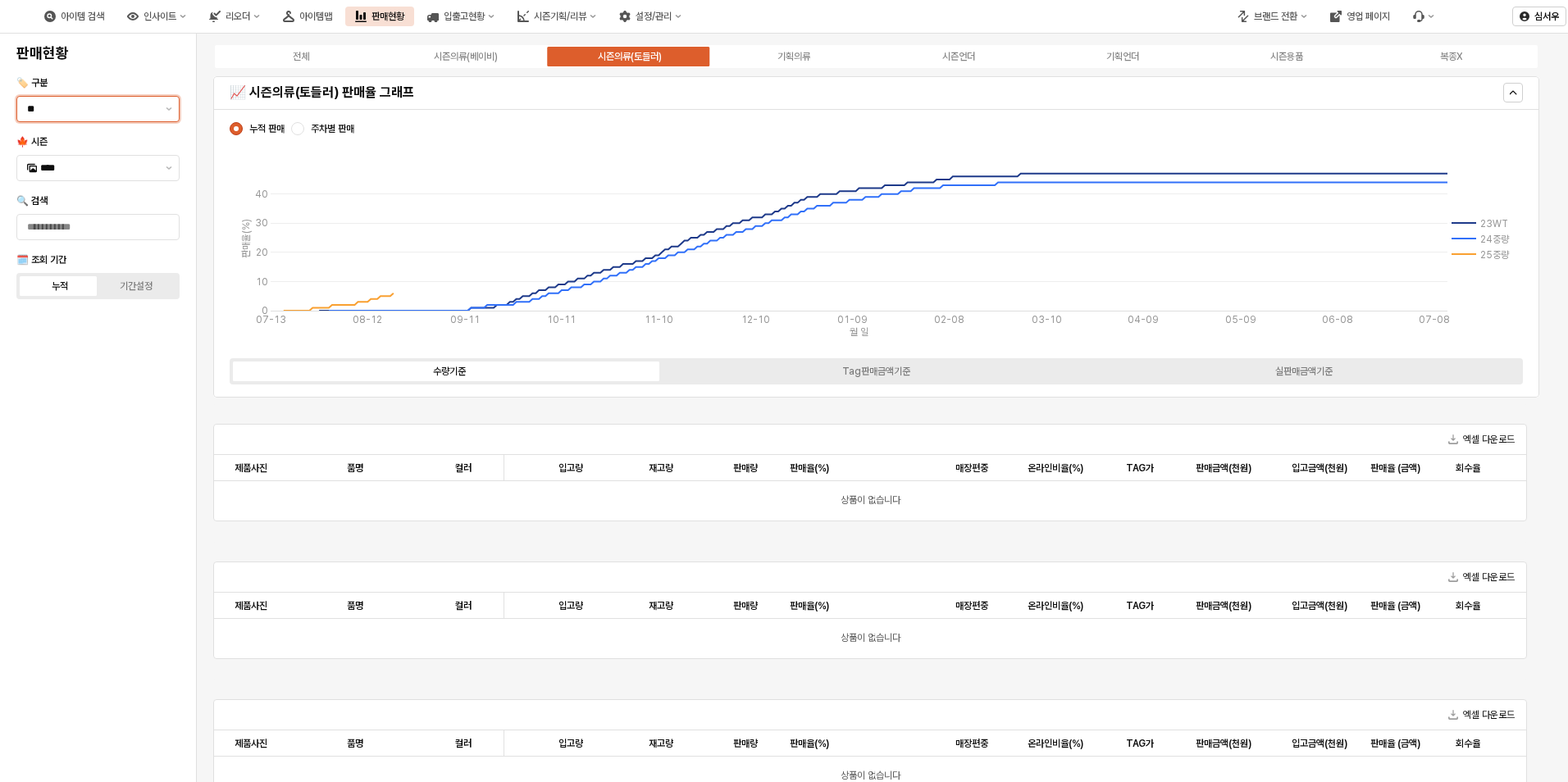
click at [109, 107] on input "**" at bounding box center [91, 109] width 129 height 17
click at [183, 74] on div "🏷️ 구분 **" at bounding box center [97, 99] width 176 height 53
click at [70, 287] on label "누적" at bounding box center [60, 286] width 76 height 15
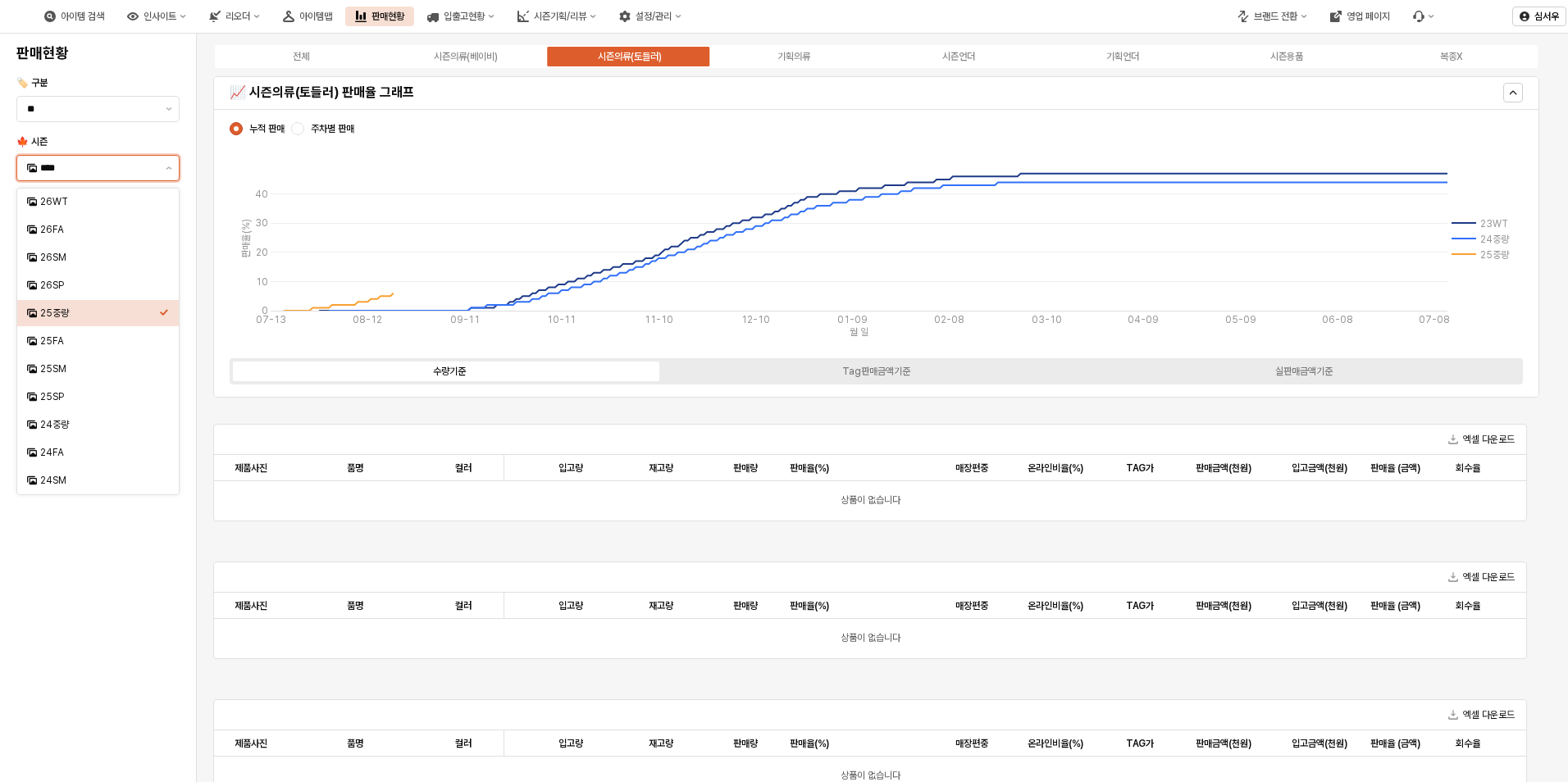
click at [112, 167] on input "****" at bounding box center [98, 168] width 116 height 17
type input "****"
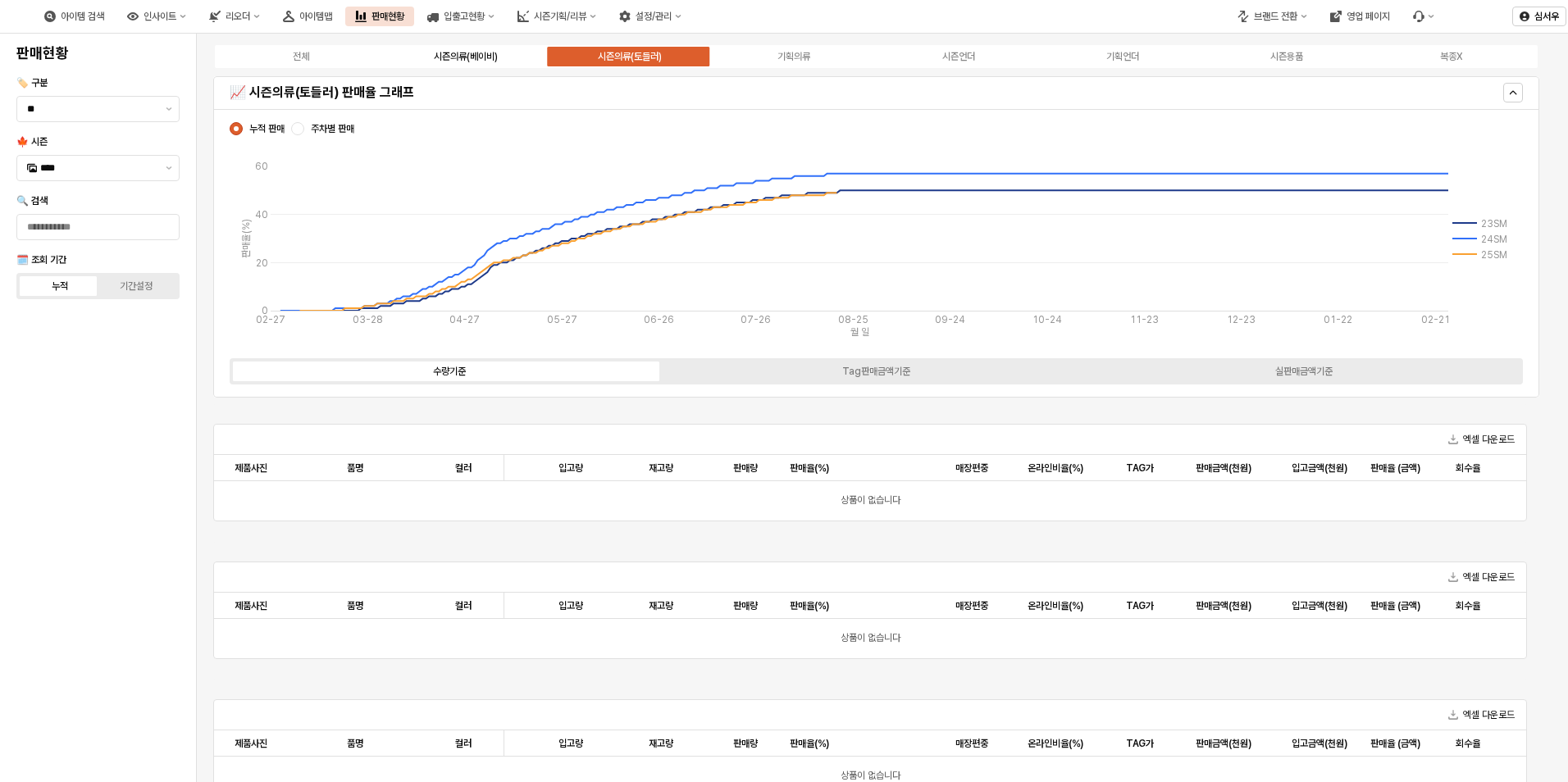
click at [455, 60] on div "시즌의류(베이비)" at bounding box center [465, 56] width 64 height 11
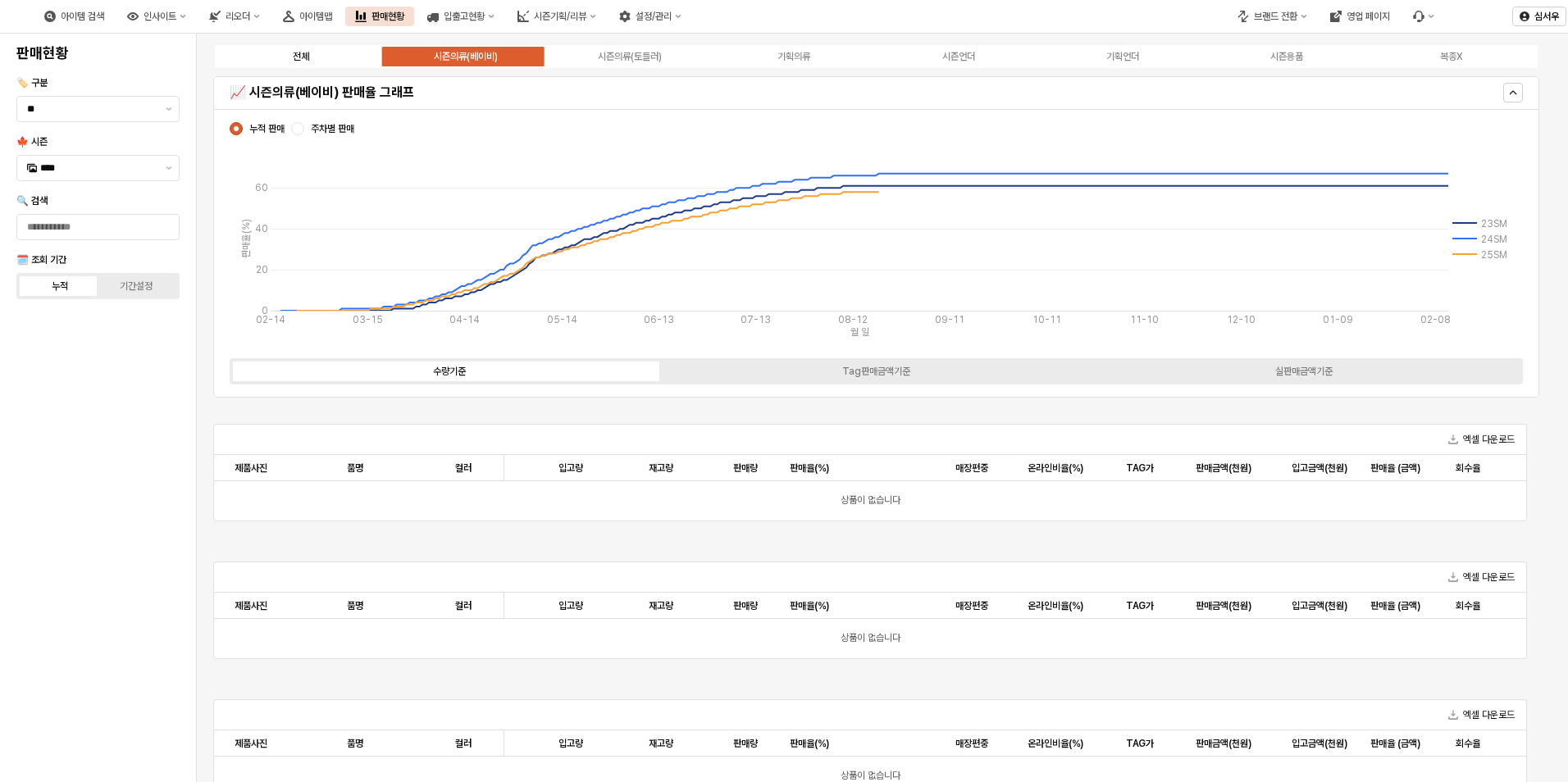
click at [364, 58] on label "전체" at bounding box center [300, 56] width 164 height 15
